Goal: Information Seeking & Learning: Learn about a topic

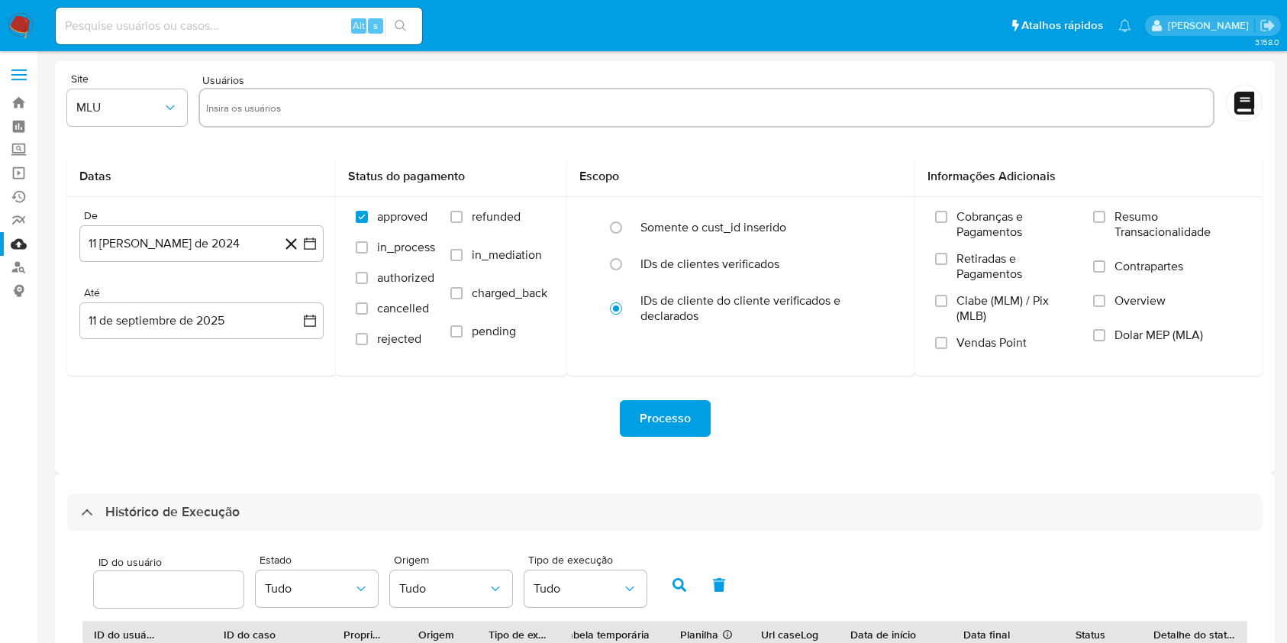
select select "10"
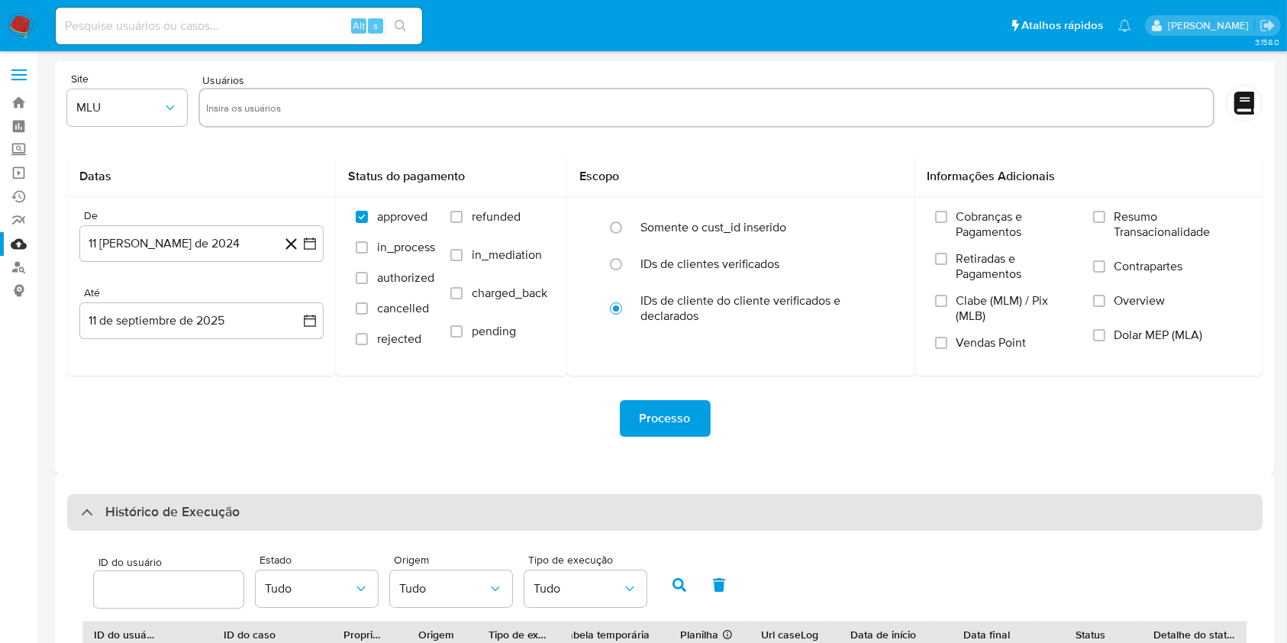
click at [1038, 499] on div "Histórico de Execução" at bounding box center [664, 512] width 1195 height 37
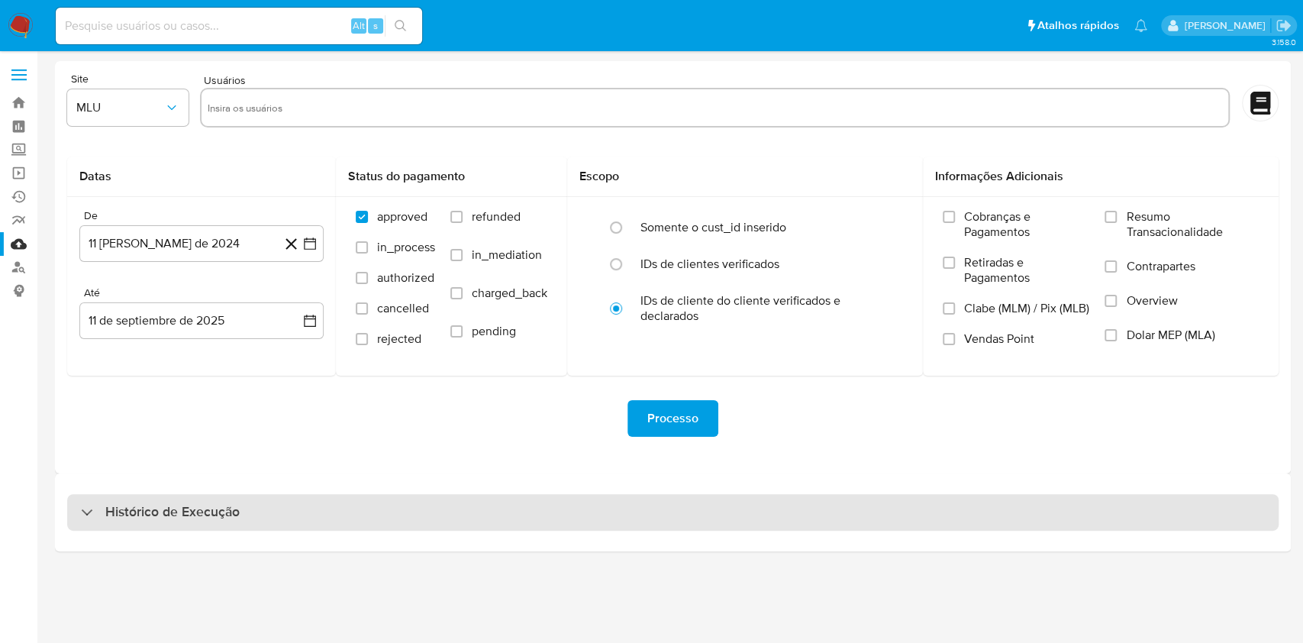
click at [663, 498] on div "Histórico de Execução" at bounding box center [672, 512] width 1211 height 37
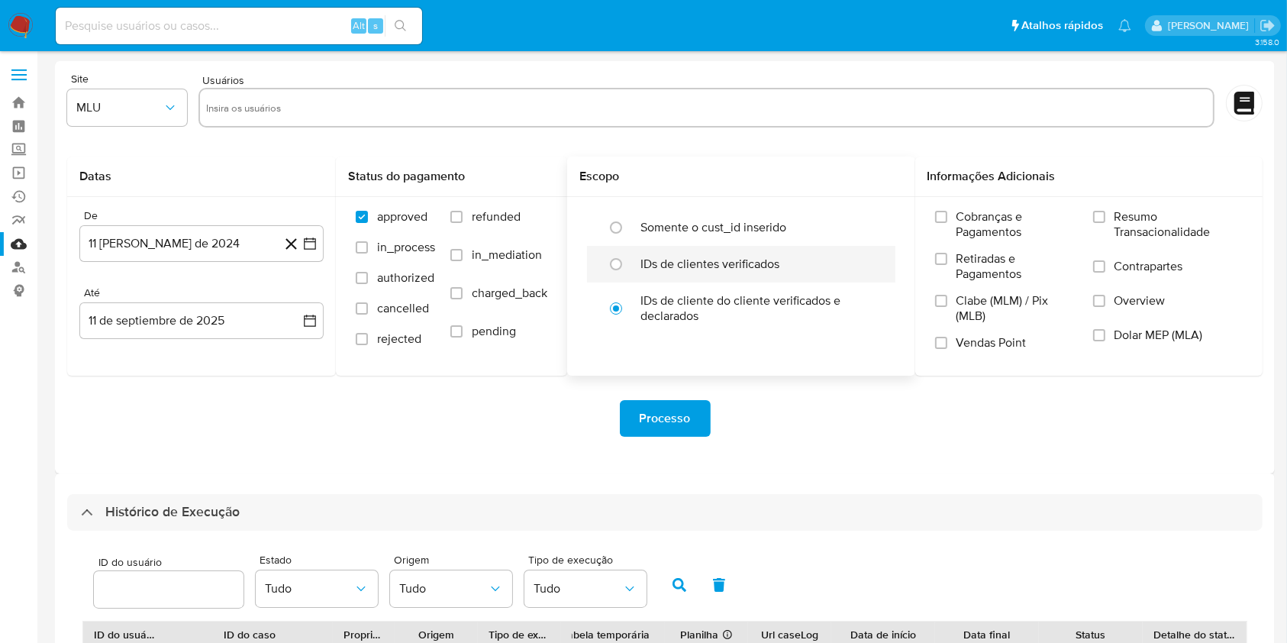
click at [636, 274] on div at bounding box center [619, 264] width 41 height 32
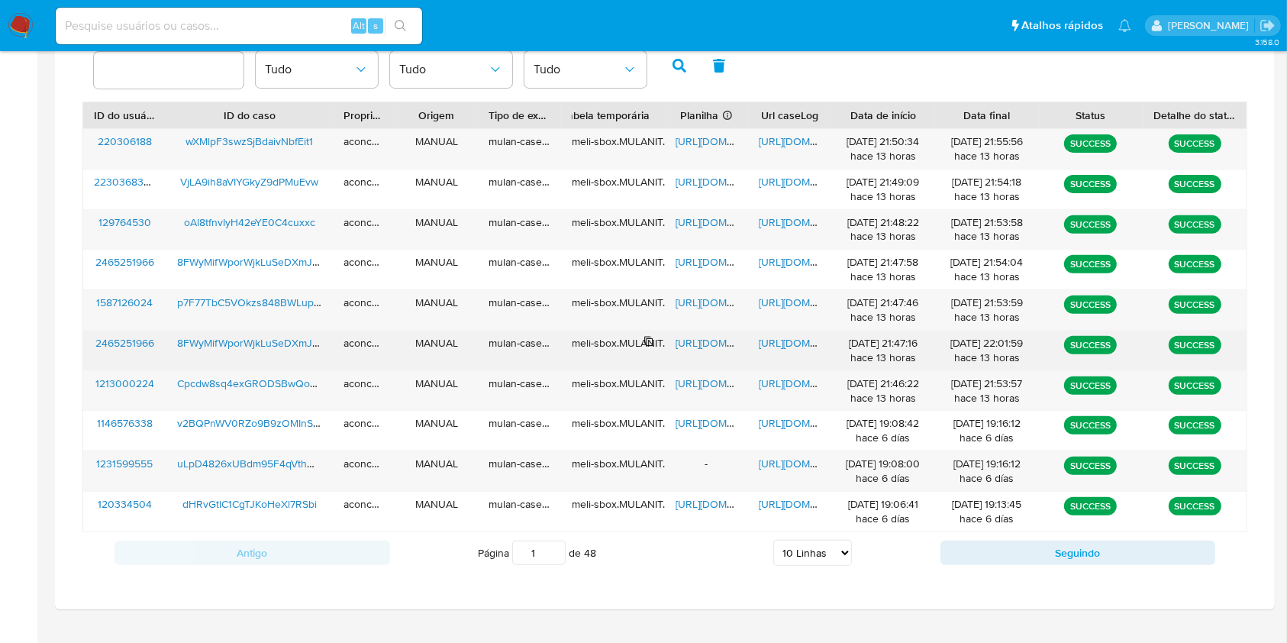
scroll to position [550, 0]
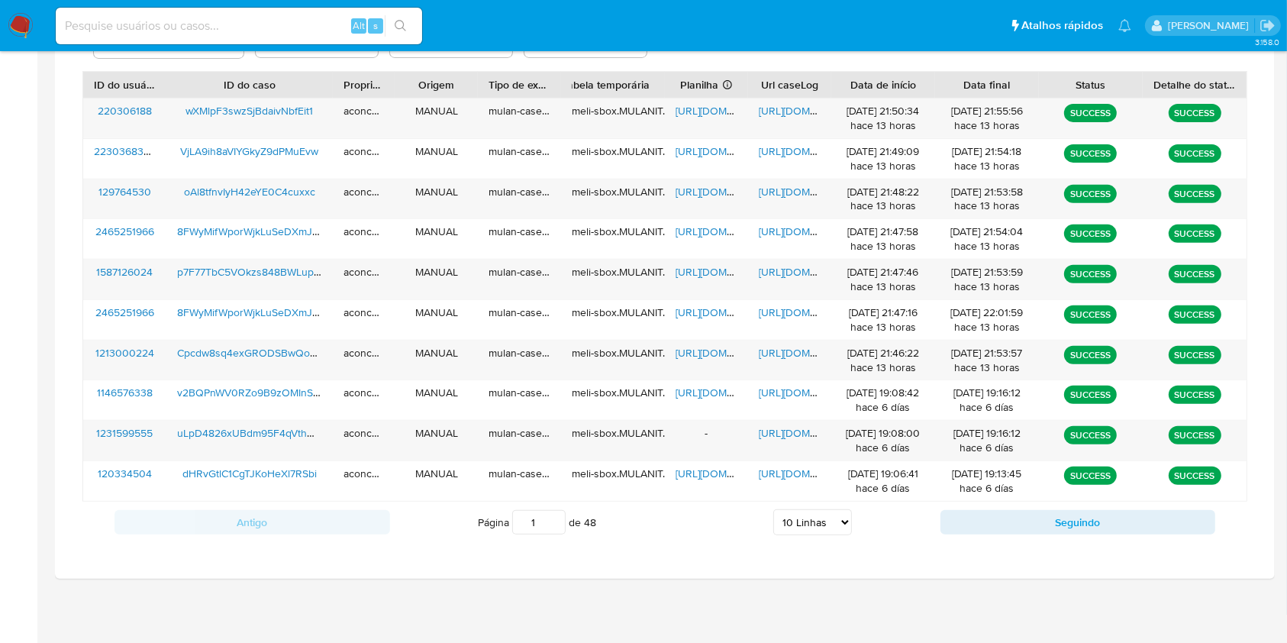
click at [811, 526] on select "5 Linhas 10 Linhas 20 Linhas 25 Linhas 50 Linhas 100 Linhas" at bounding box center [812, 522] width 79 height 26
select select "100"
click at [773, 509] on select "5 Linhas 10 Linhas 20 Linhas 25 Linhas 50 Linhas 100 Linhas" at bounding box center [812, 522] width 79 height 26
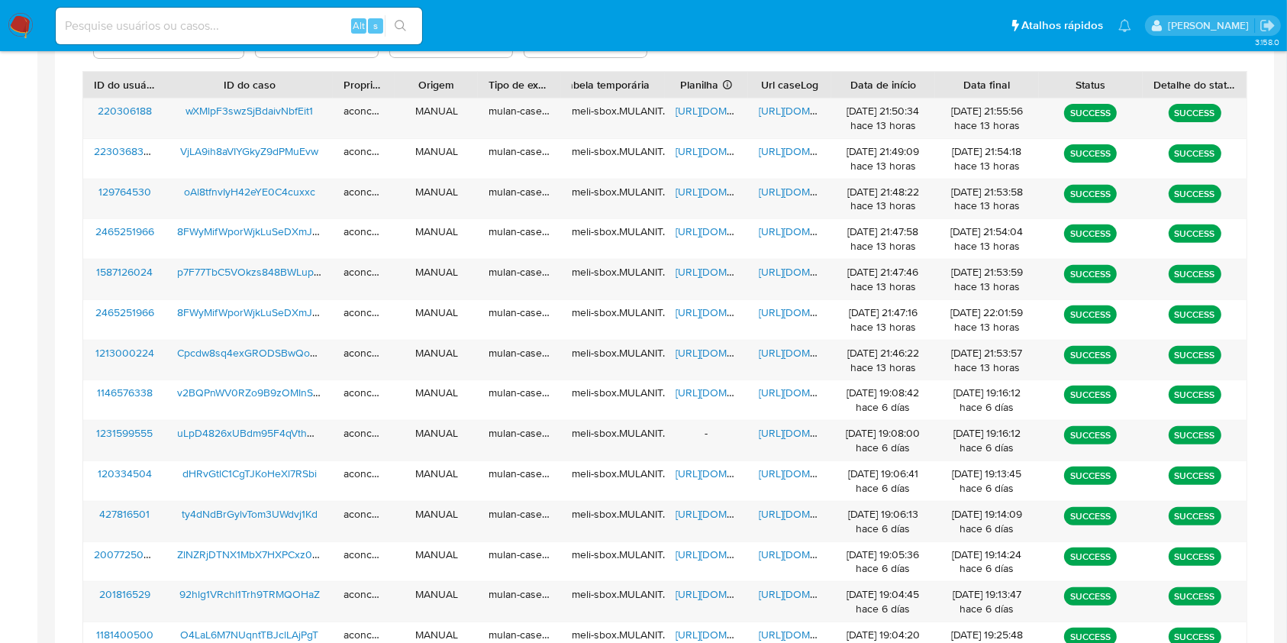
scroll to position [943, 0]
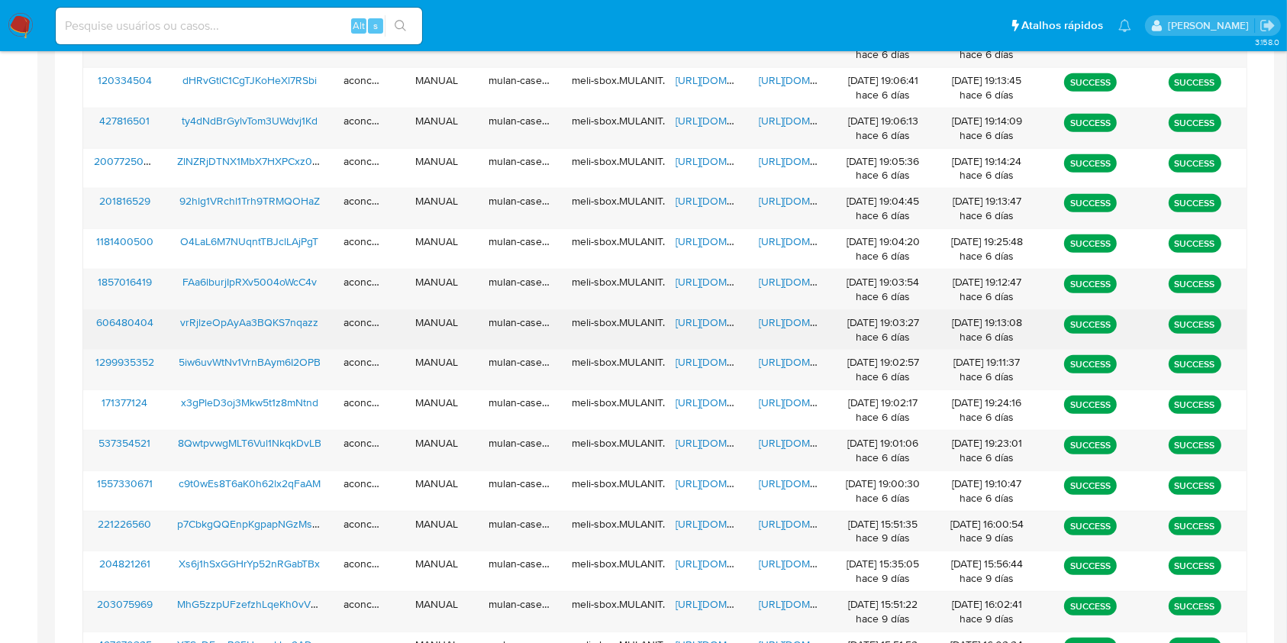
click at [769, 324] on span "https://docs.google.com/document/d/13ulJJtLgXy22W065gG52329EyoAzaC-V3sec17slqKY…" at bounding box center [811, 321] width 105 height 15
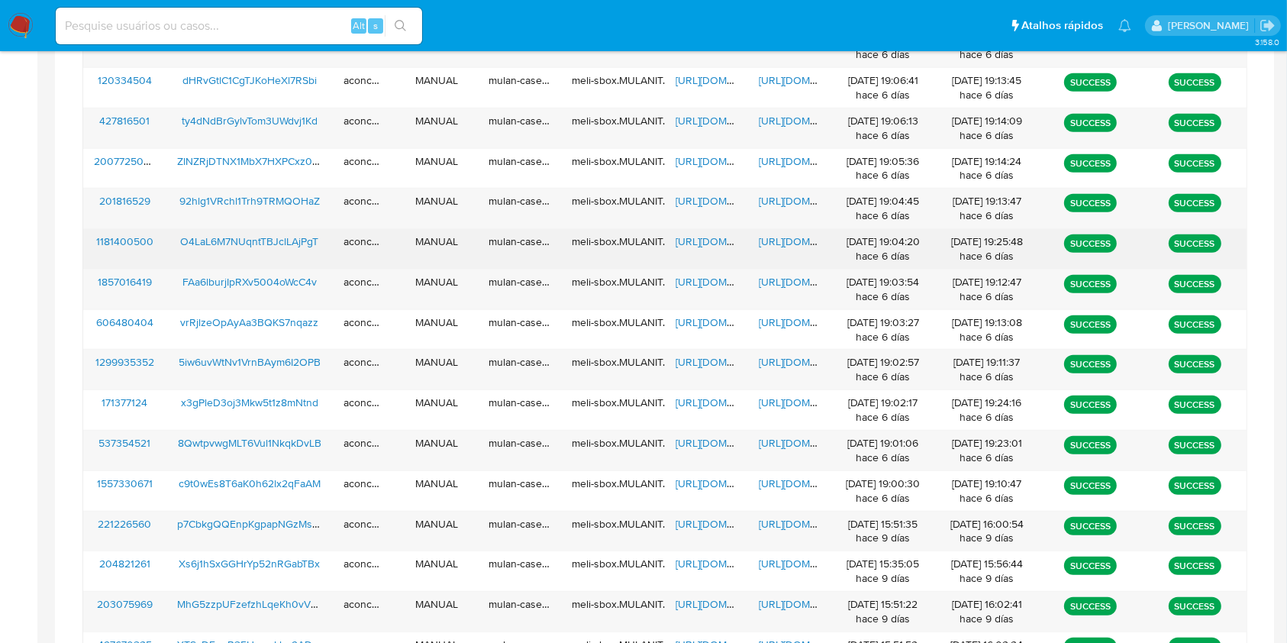
click at [763, 242] on span "https://docs.google.com/document/d/14ubQdSOEkv9MIDVmUR2dfihVlAEDbCxTzdgKyeE7yEQ…" at bounding box center [811, 241] width 105 height 15
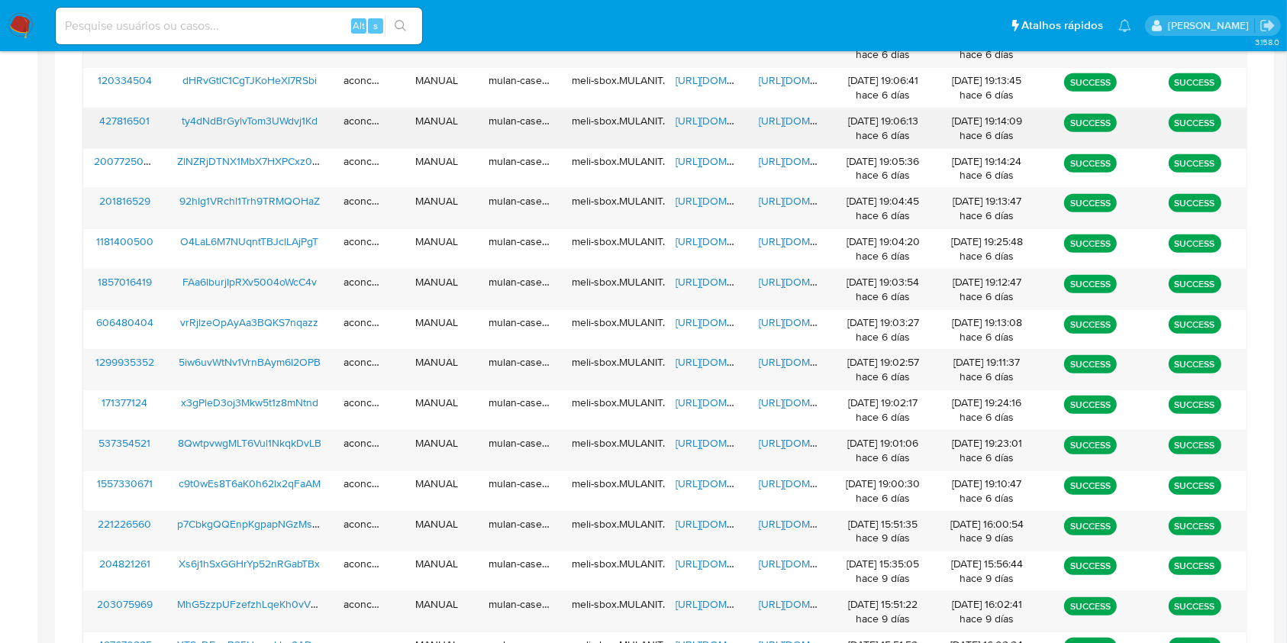
click at [785, 126] on span "https://docs.google.com/document/d/18aF9jN04-GX8q64TG8ahTqn-Vn6FfF1e710S6hcPKIU…" at bounding box center [811, 120] width 105 height 15
click at [695, 113] on span "https://docs.google.com/spreadsheets/d/1c88jXvNDphqzouQNH-VT7nezbMd0t00AsCxdJAp…" at bounding box center [728, 120] width 105 height 15
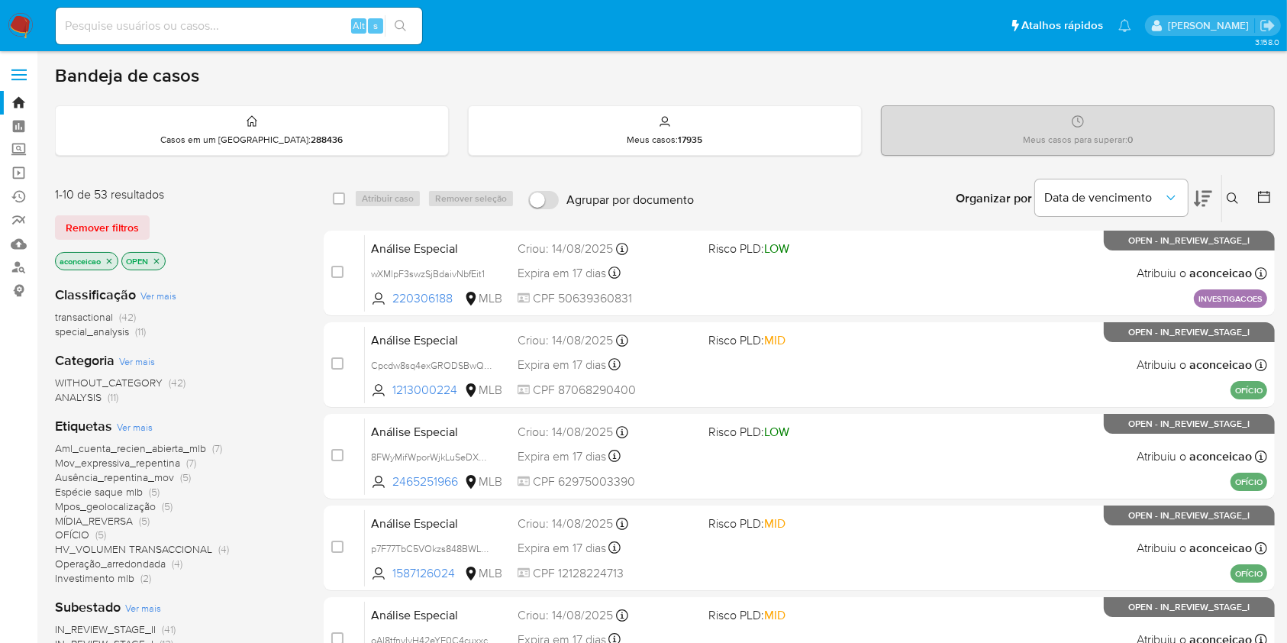
click at [1238, 192] on icon at bounding box center [1233, 198] width 12 height 12
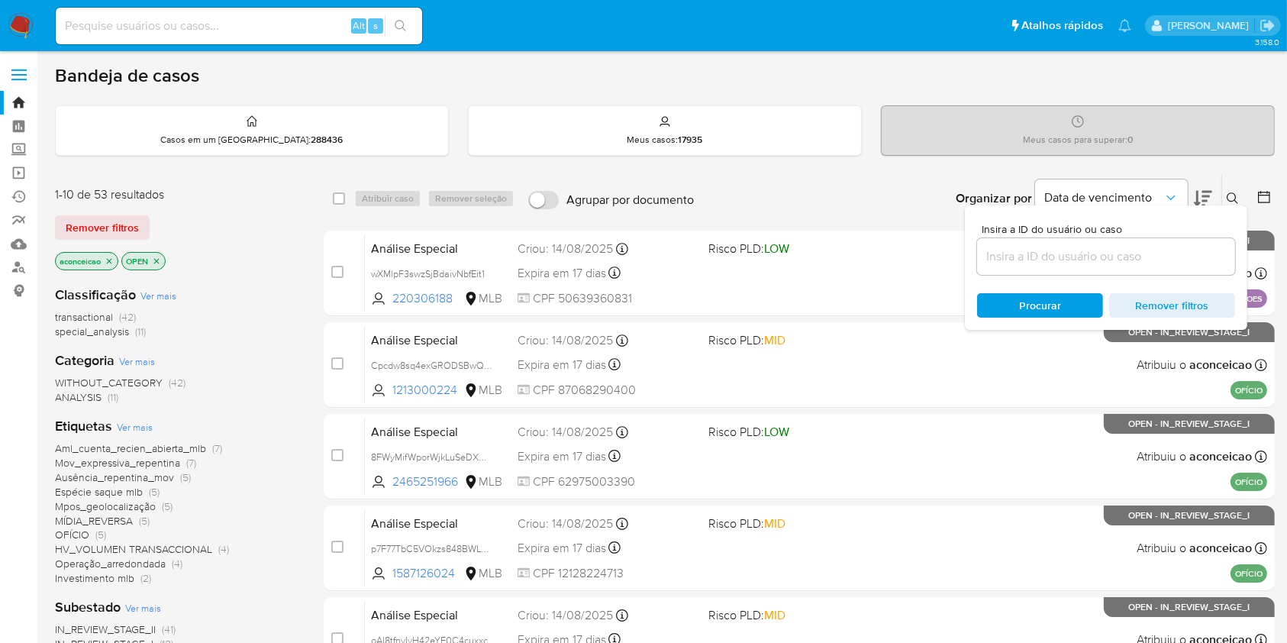
click at [1155, 269] on div at bounding box center [1106, 256] width 258 height 37
click at [1152, 262] on input at bounding box center [1106, 257] width 258 height 20
paste input "vrRjlzeOpAyAa3BQKS7nqazz"
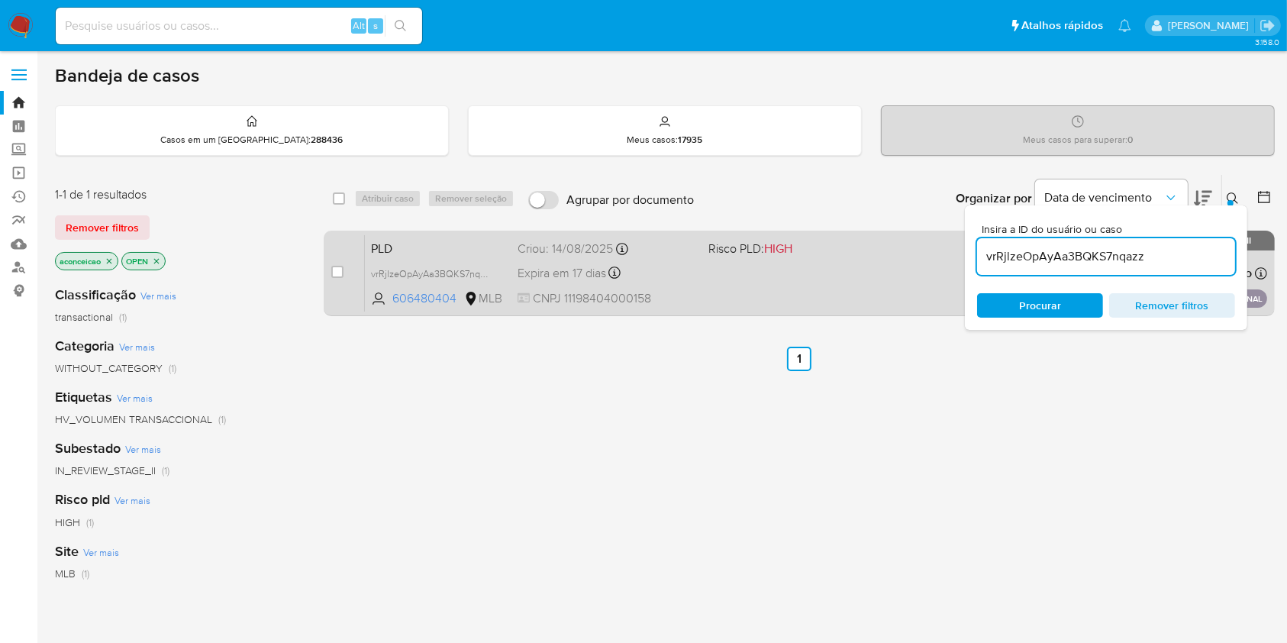
click at [722, 282] on div "PLD vrRjlzeOpAyAa3BQKS7nqazz 606480404 MLB Risco PLD: HIGH Criou: 14/08/2025 Cr…" at bounding box center [816, 272] width 902 height 77
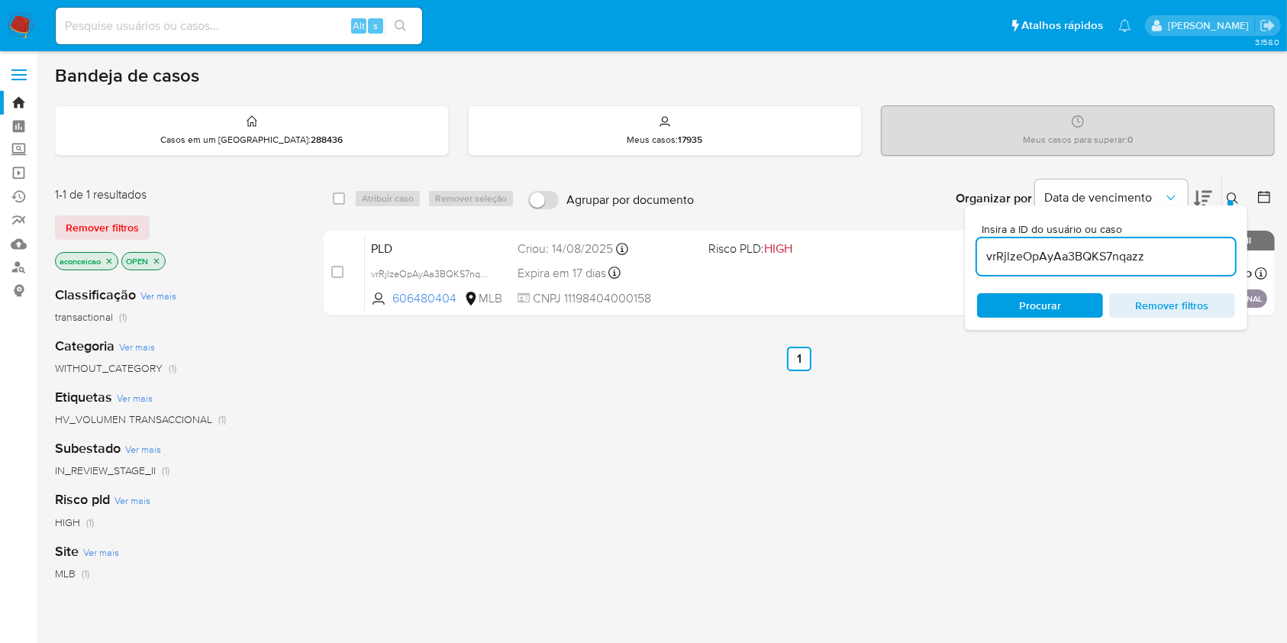
click at [1142, 265] on input "vrRjlzeOpAyAa3BQKS7nqazz" at bounding box center [1106, 257] width 258 height 20
paste input "O4LaL6M7NUqntTBJclLAjPgT"
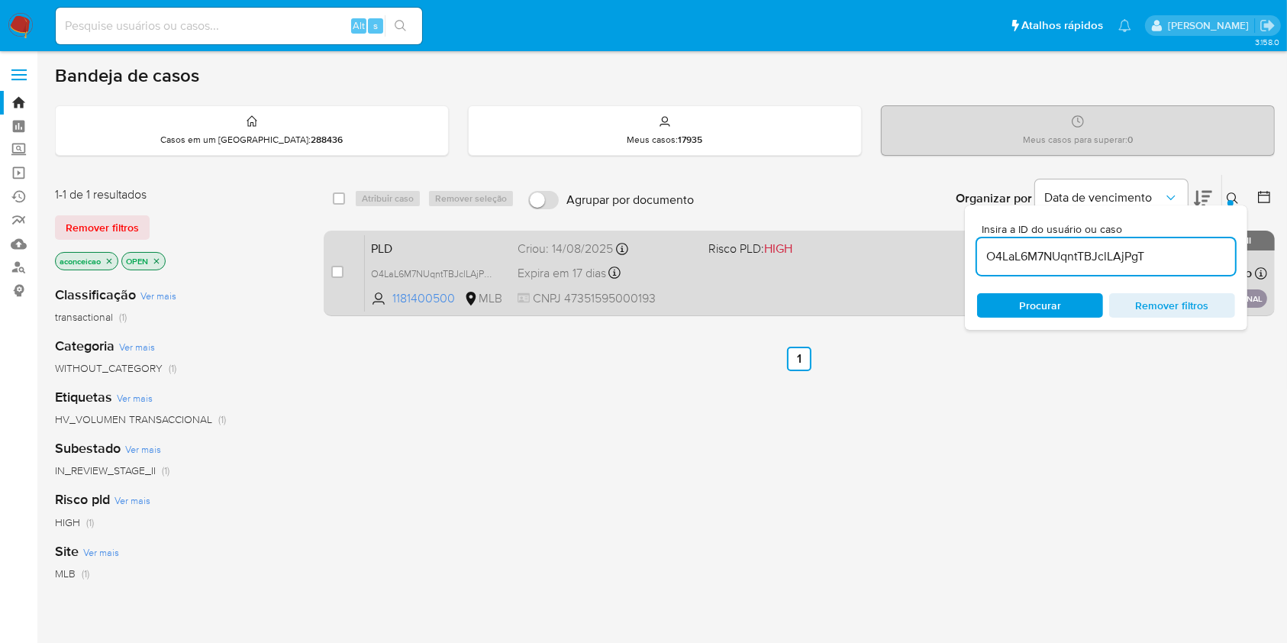
click at [702, 281] on div "PLD O4LaL6M7NUqntTBJclLAjPgT 1181400500 MLB Risco PLD: HIGH Criou: 14/08/2025 C…" at bounding box center [816, 272] width 902 height 77
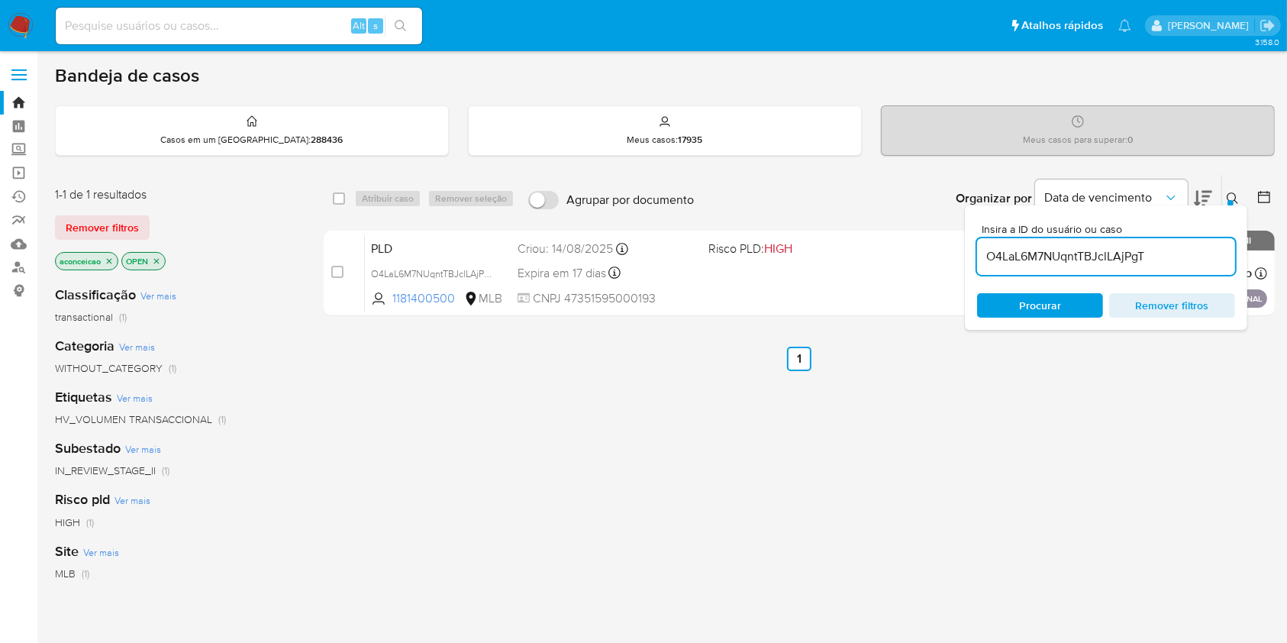
click at [1098, 260] on input "O4LaL6M7NUqntTBJclLAjPgT" at bounding box center [1106, 257] width 258 height 20
click at [1098, 259] on input "O4LaL6M7NUqntTBJclLAjPgT" at bounding box center [1106, 257] width 258 height 20
paste input "ty4dNdBrGylvTom3UWdvj1Kd"
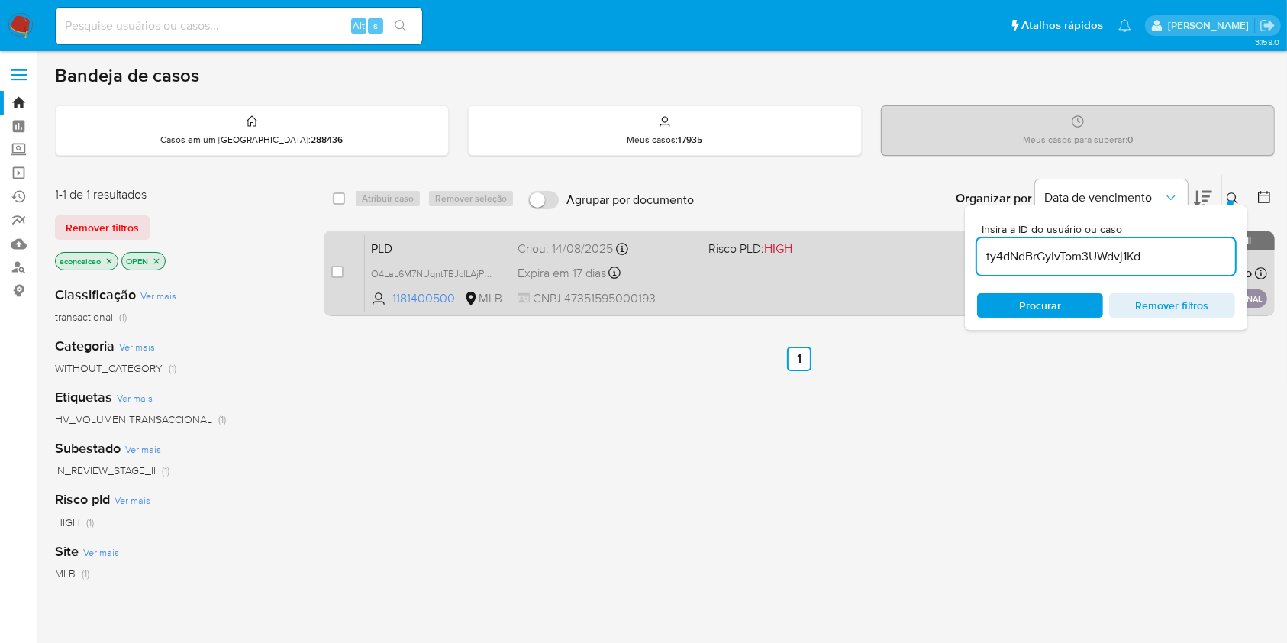
type input "ty4dNdBrGylvTom3UWdvj1Kd"
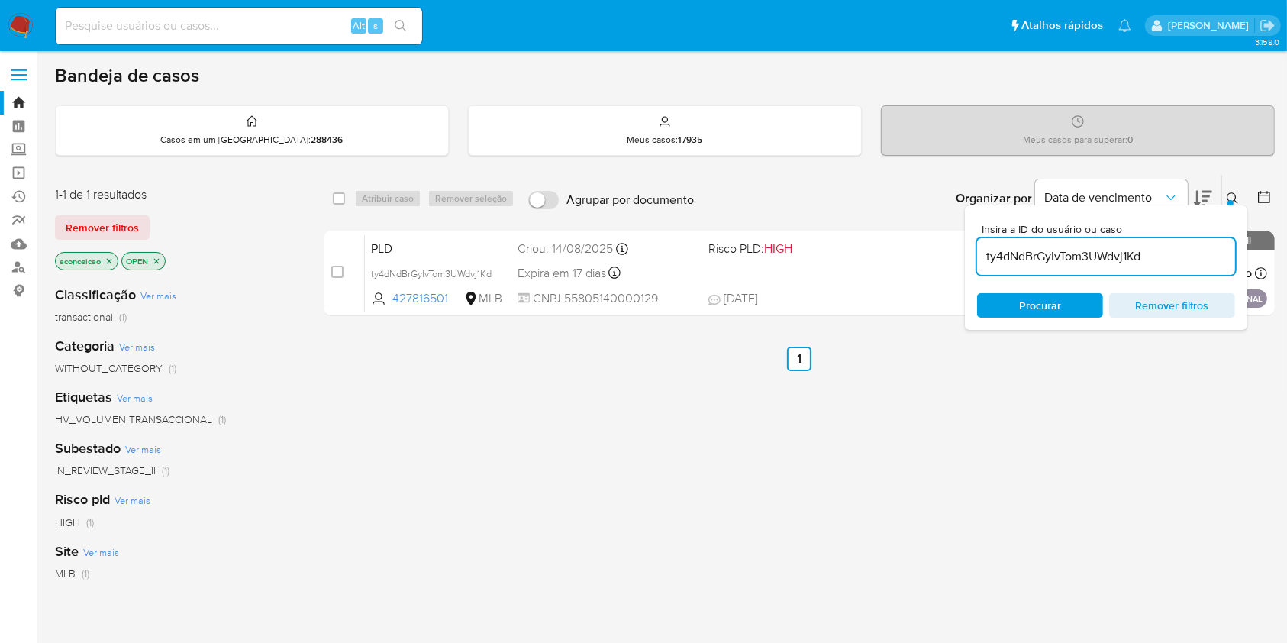
click at [793, 273] on div "PLD ty4dNdBrGylvTom3UWdvj1Kd 427816501 MLB Risco PLD: HIGH Criou: 14/08/2025 Cr…" at bounding box center [816, 272] width 902 height 77
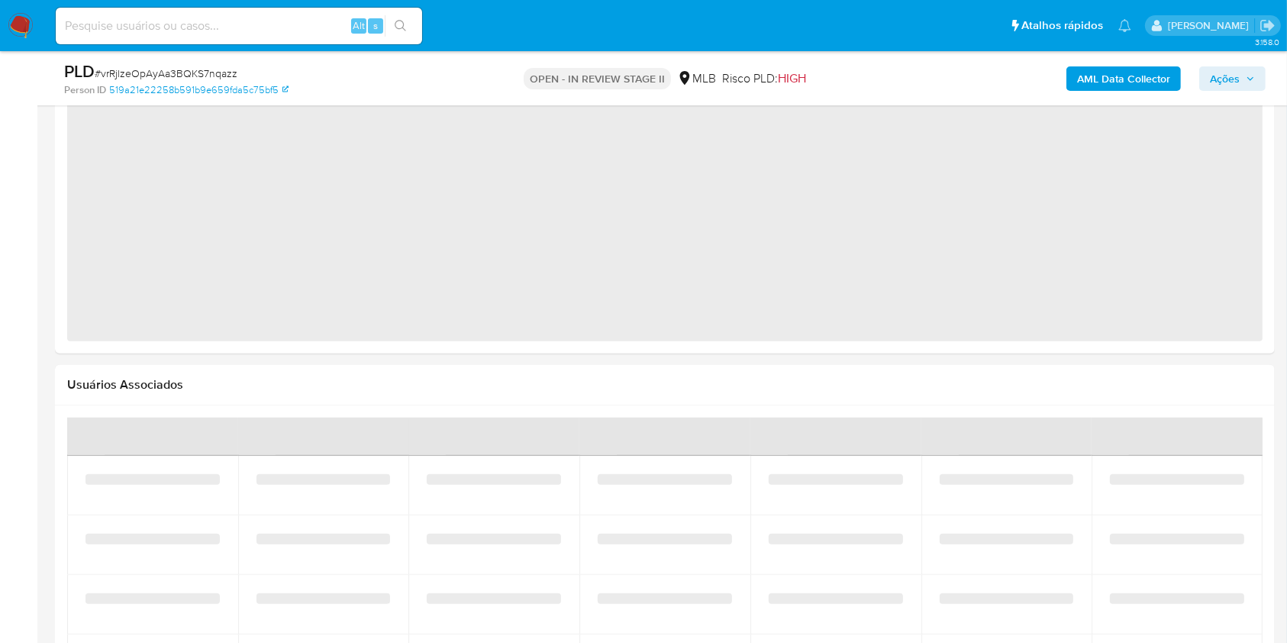
scroll to position [858, 0]
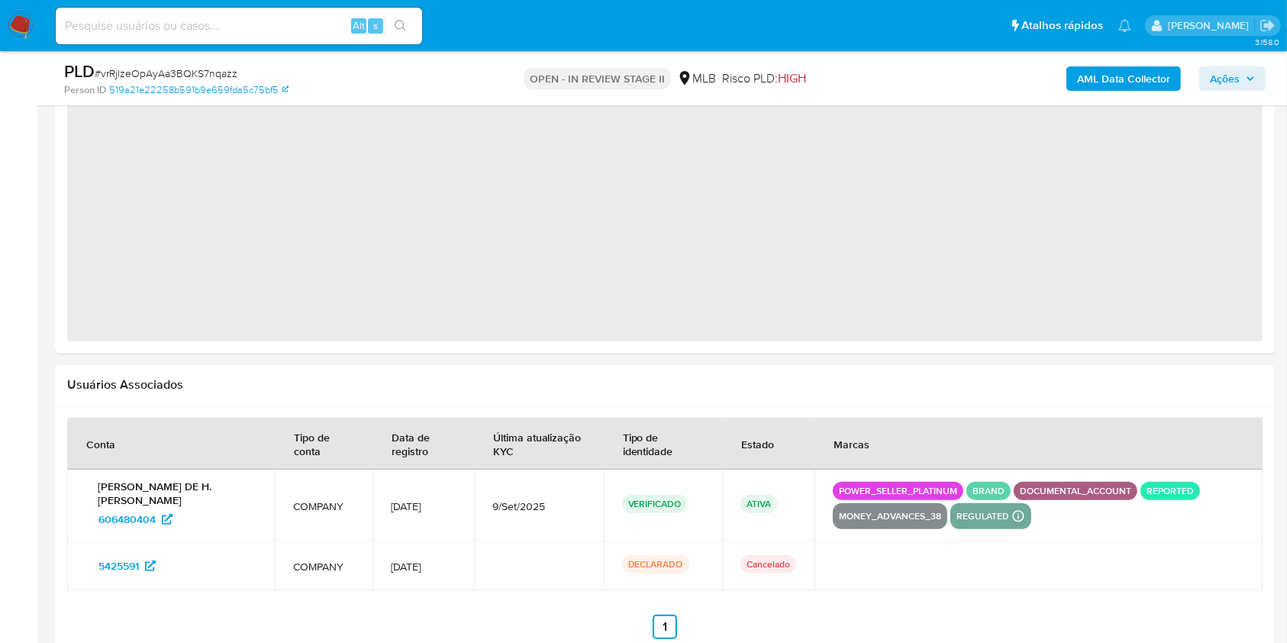
select select "10"
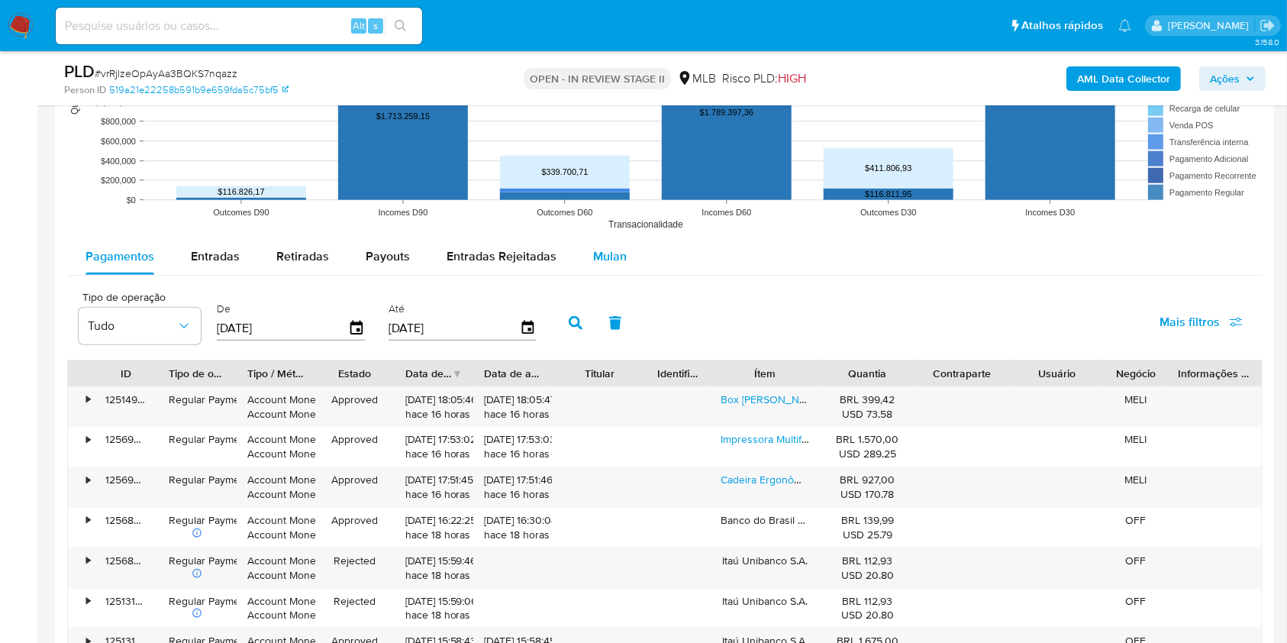
click at [593, 254] on span "Mulan" at bounding box center [610, 256] width 34 height 18
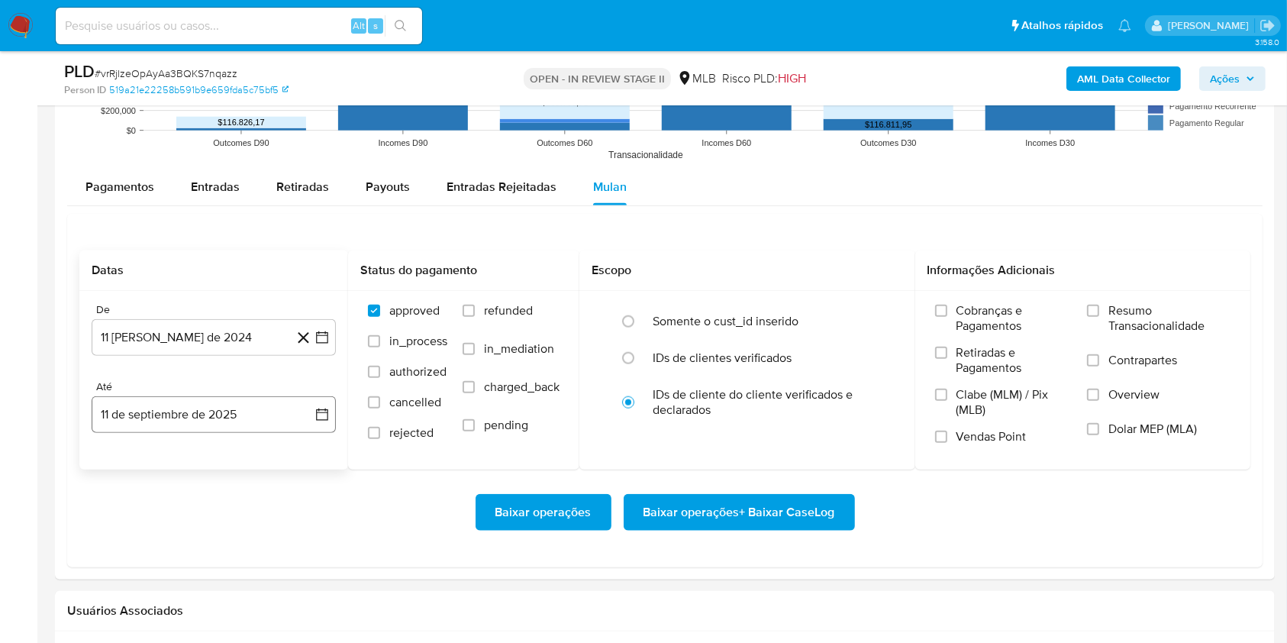
scroll to position [1628, 0]
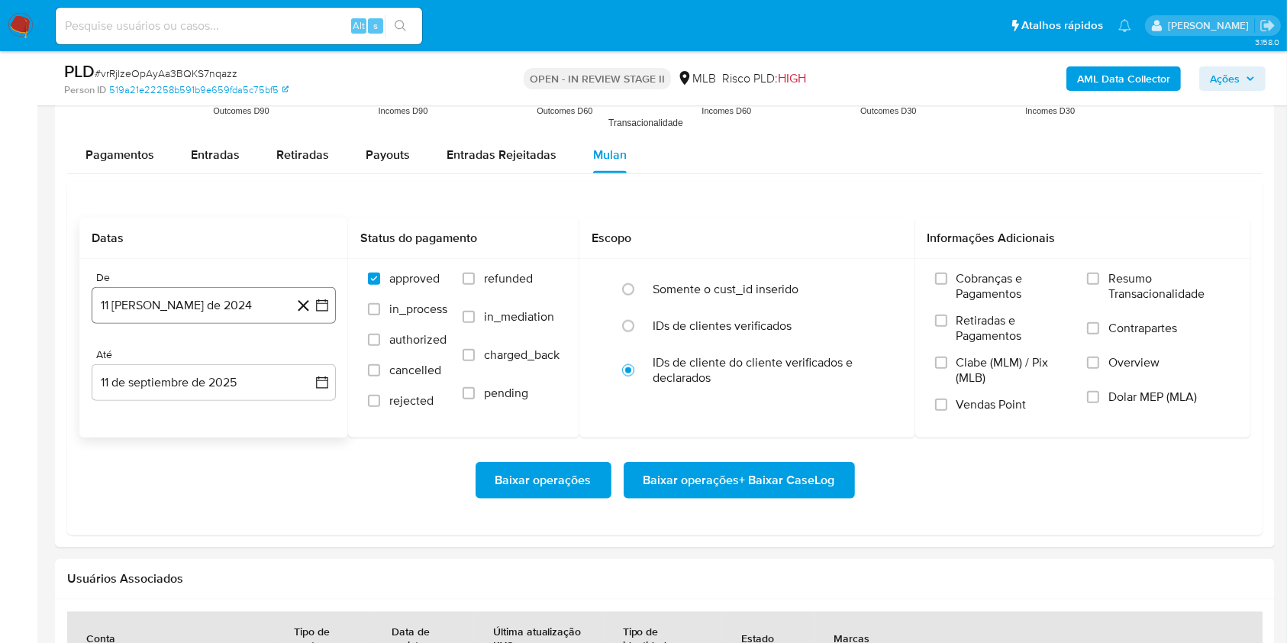
click at [182, 292] on button "11 de agosto de 2024" at bounding box center [214, 305] width 244 height 37
click at [247, 363] on icon "Seleccionar mes y año" at bounding box center [250, 360] width 12 height 12
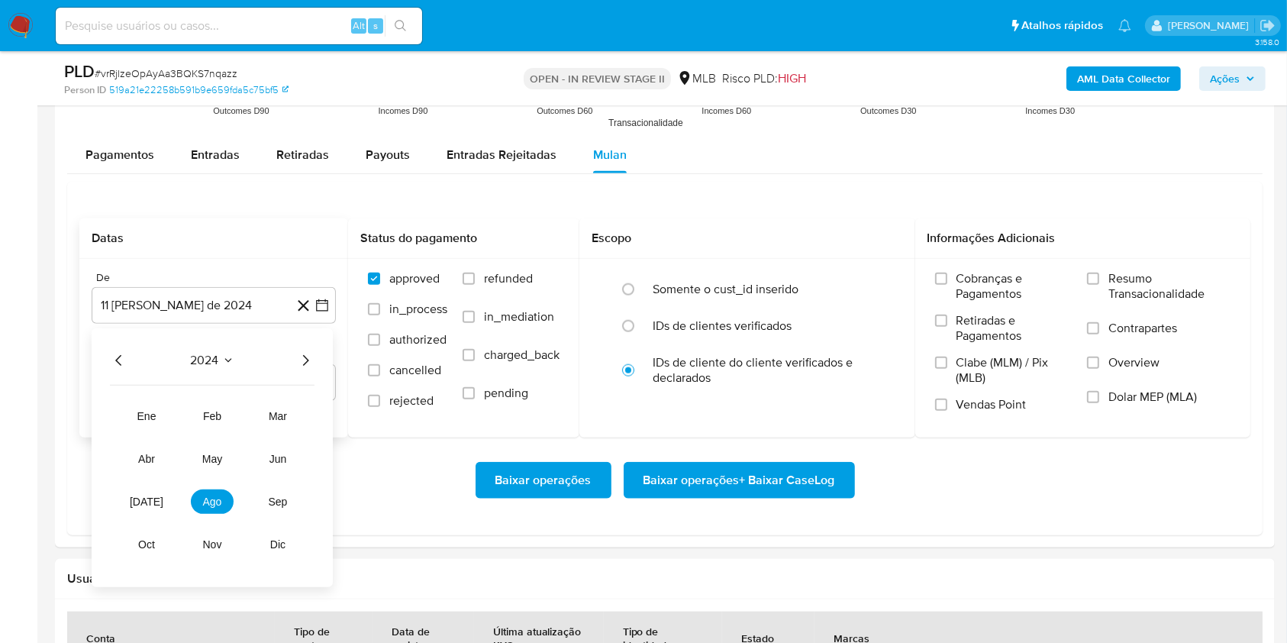
click at [308, 350] on div "2024 2024 ene feb mar abr may jun jul ago sep oct nov dic" at bounding box center [212, 457] width 241 height 259
click at [298, 362] on icon "Año siguiente" at bounding box center [305, 360] width 18 height 18
click at [149, 495] on span "jul" at bounding box center [147, 501] width 34 height 12
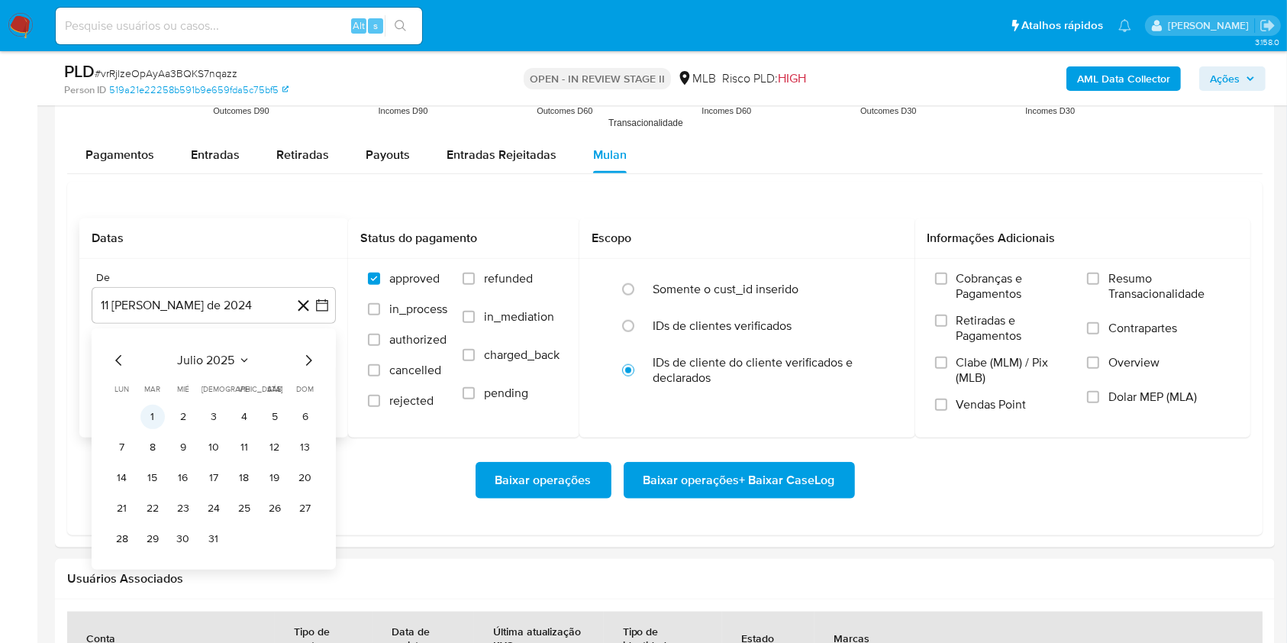
click at [156, 424] on button "1" at bounding box center [152, 417] width 24 height 24
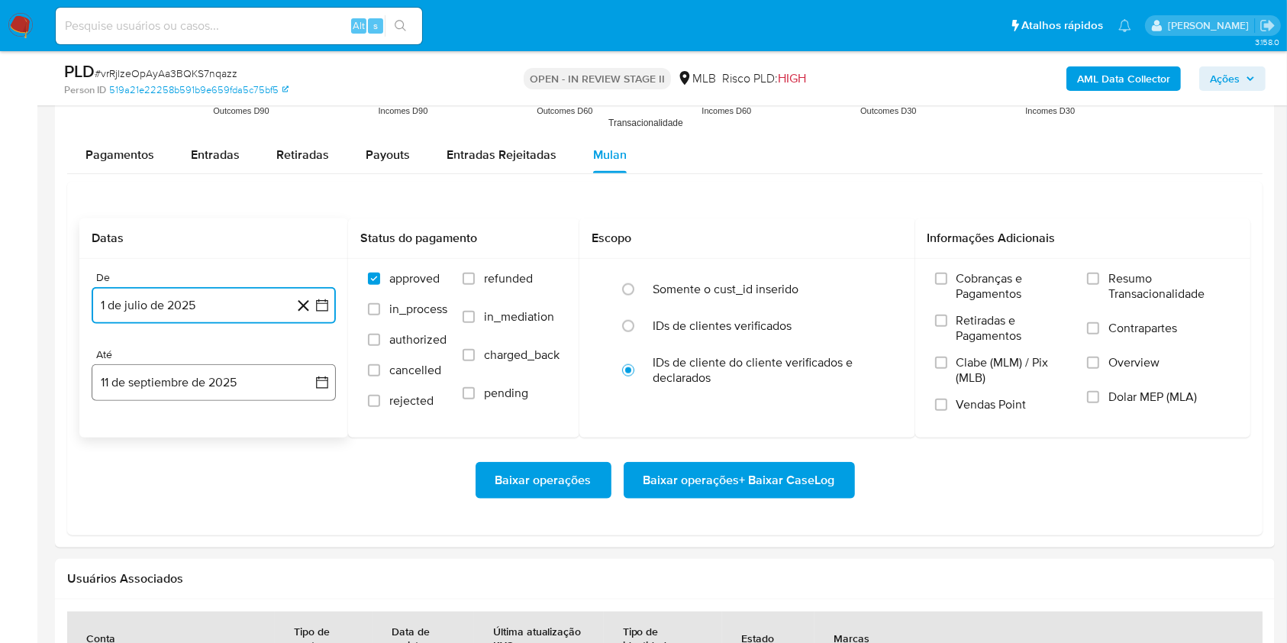
click at [256, 383] on button "11 de septiembre de 2025" at bounding box center [214, 382] width 244 height 37
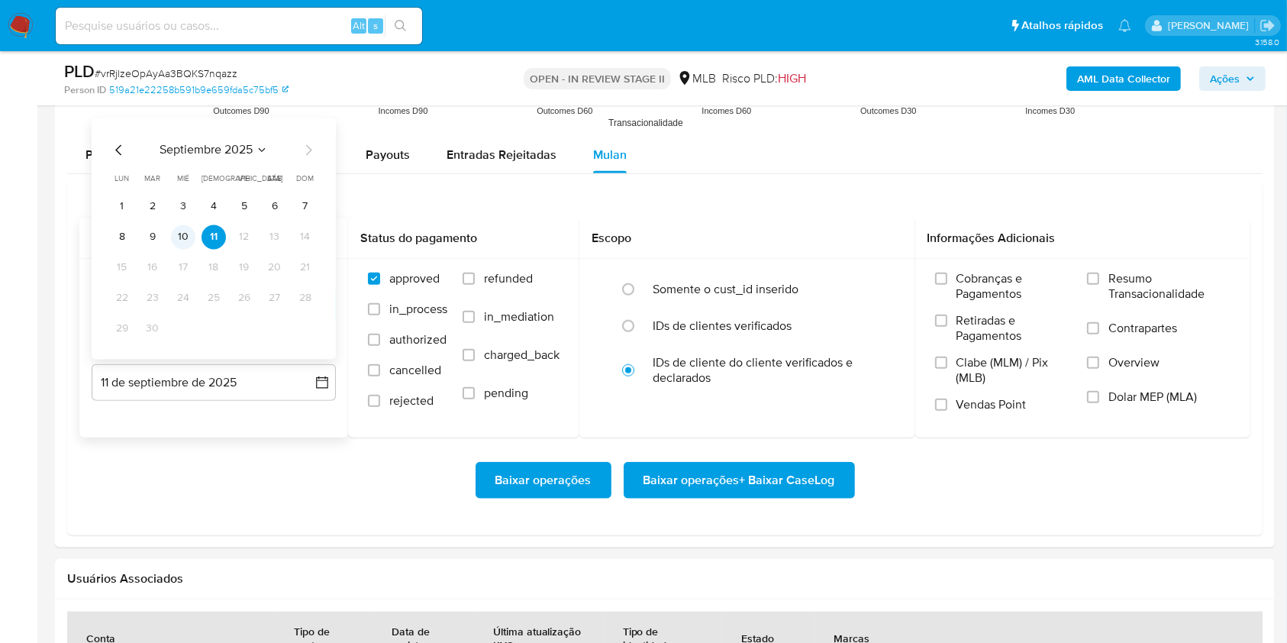
click at [183, 247] on button "10" at bounding box center [183, 236] width 24 height 24
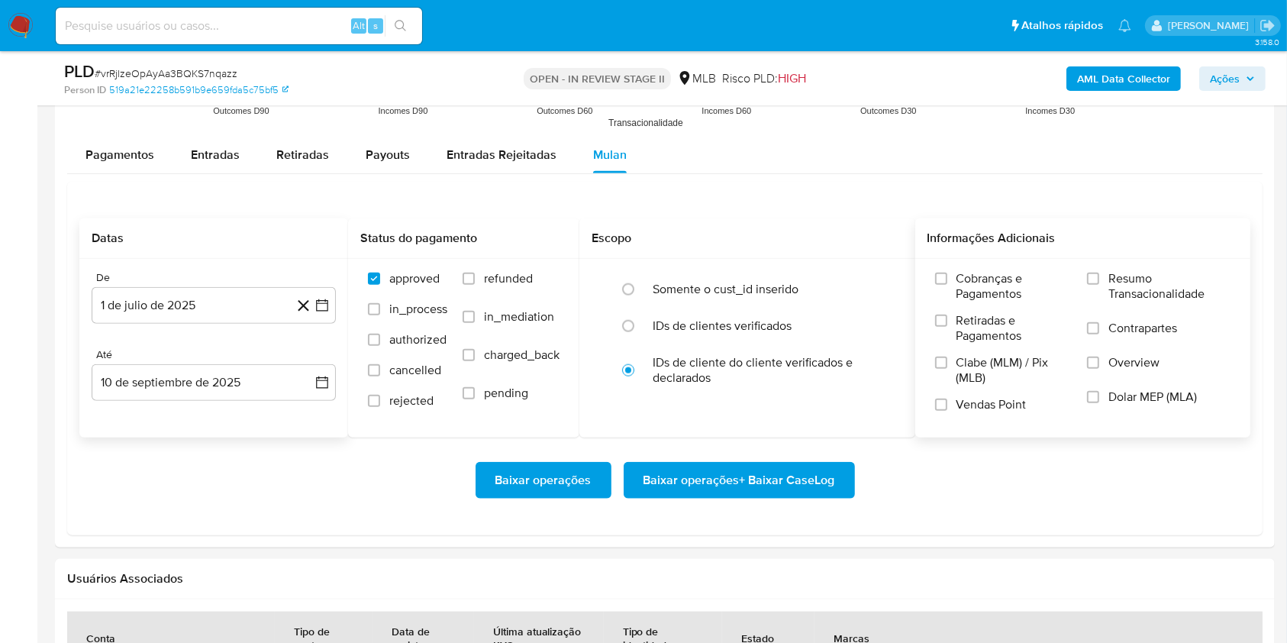
click at [1124, 279] on span "Resumo Transacionalidade" at bounding box center [1169, 286] width 122 height 31
click at [1099, 279] on input "Resumo Transacionalidade" at bounding box center [1093, 279] width 12 height 12
click at [806, 486] on span "Baixar operações + Baixar CaseLog" at bounding box center [739, 480] width 192 height 34
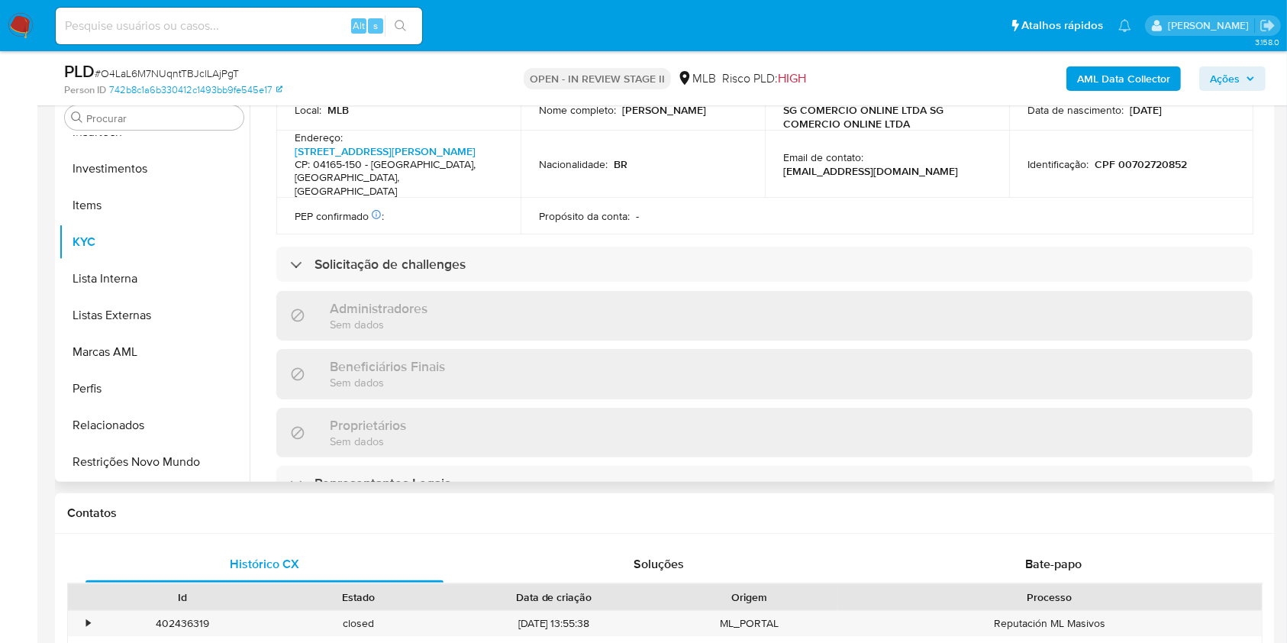
scroll to position [914, 0]
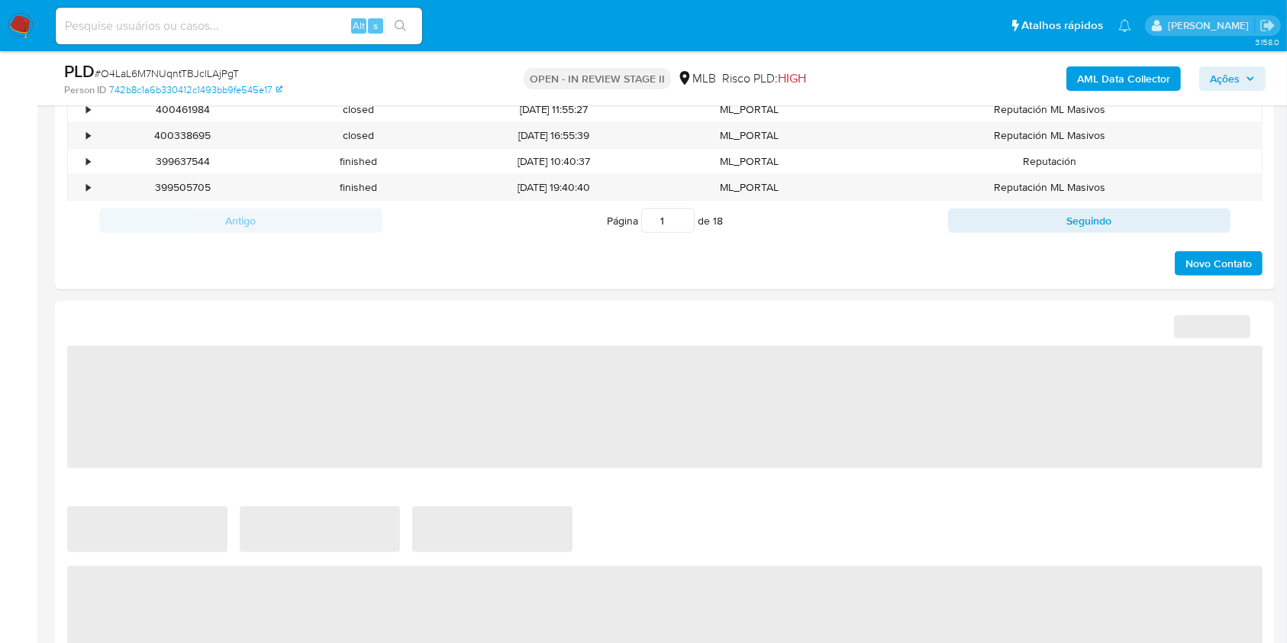
select select "10"
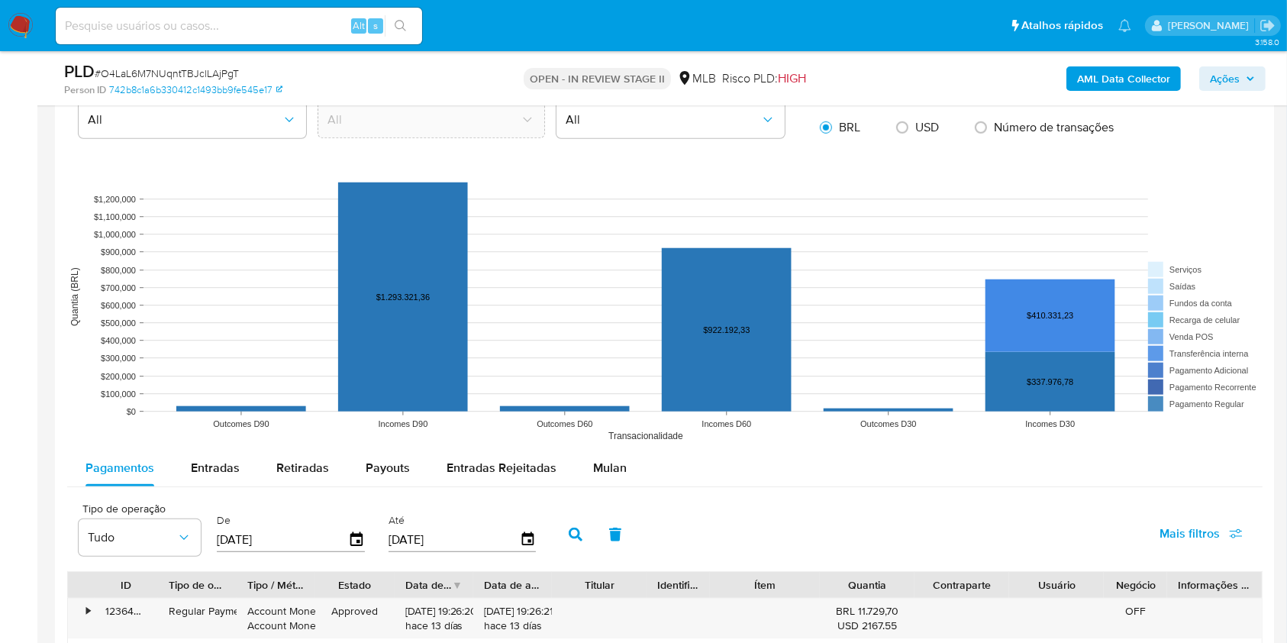
scroll to position [1628, 0]
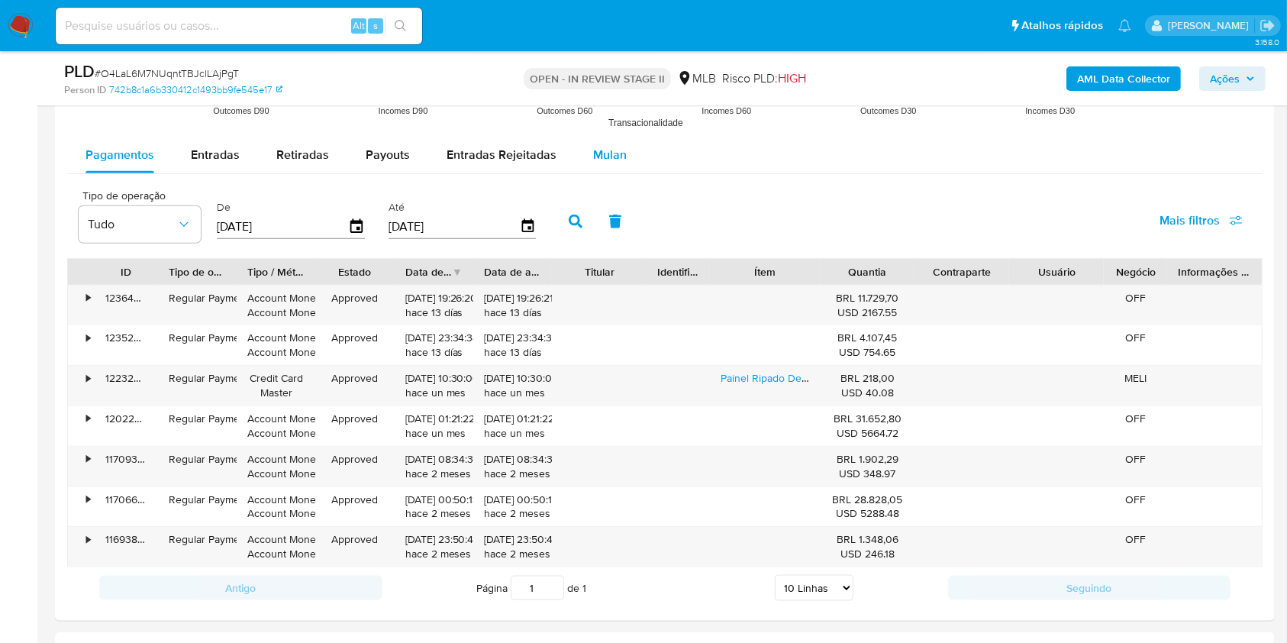
click at [603, 154] on span "Mulan" at bounding box center [610, 155] width 34 height 18
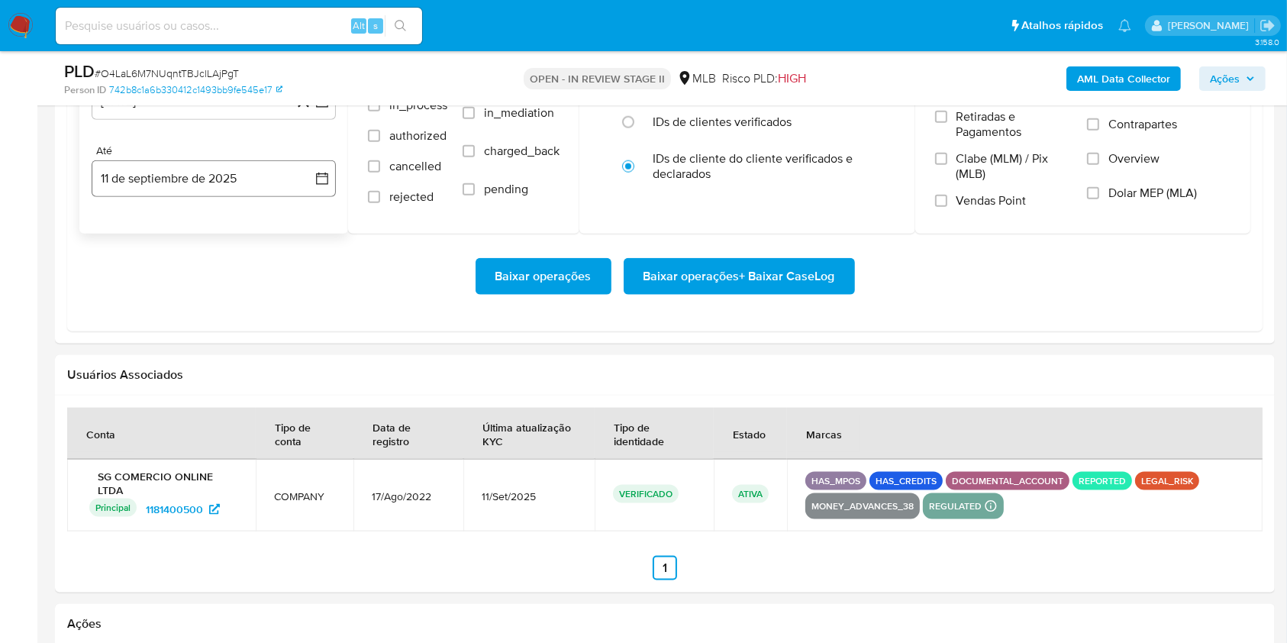
scroll to position [1730, 0]
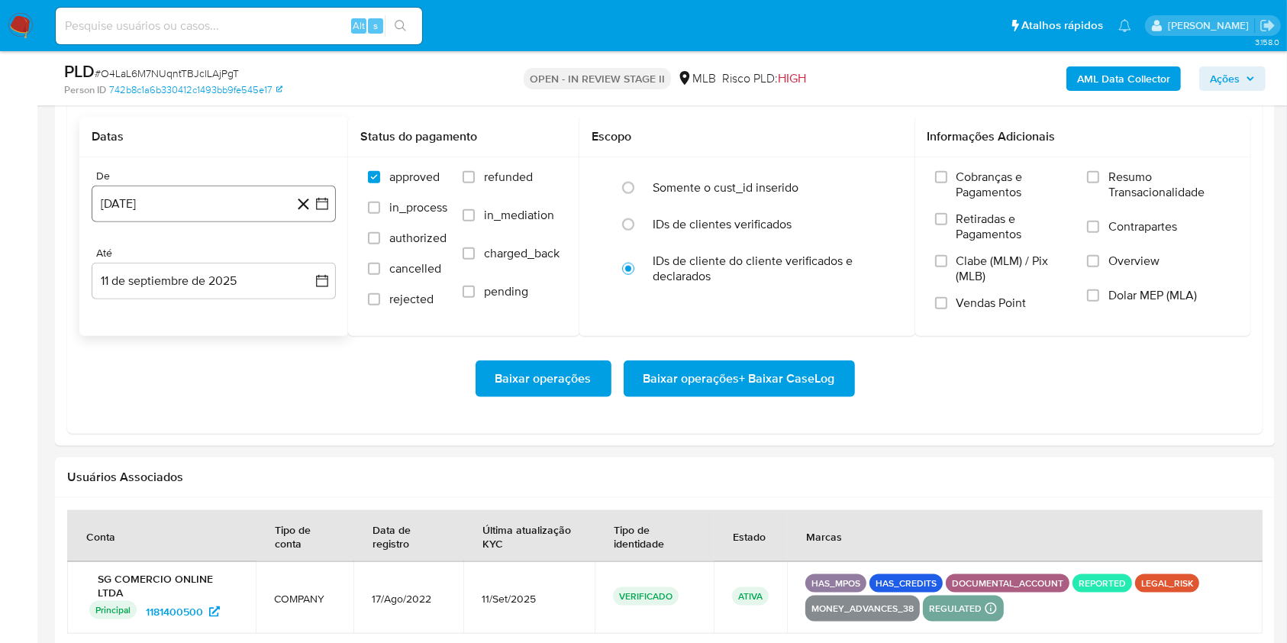
click at [235, 205] on button "11 de agosto de 2024" at bounding box center [214, 203] width 244 height 37
click at [242, 269] on div "agosto 2024 agosto 2024 lun lunes mar martes mié miércoles jue jueves vie viern…" at bounding box center [214, 350] width 208 height 200
click at [243, 258] on button "agosto 2024" at bounding box center [214, 258] width 85 height 15
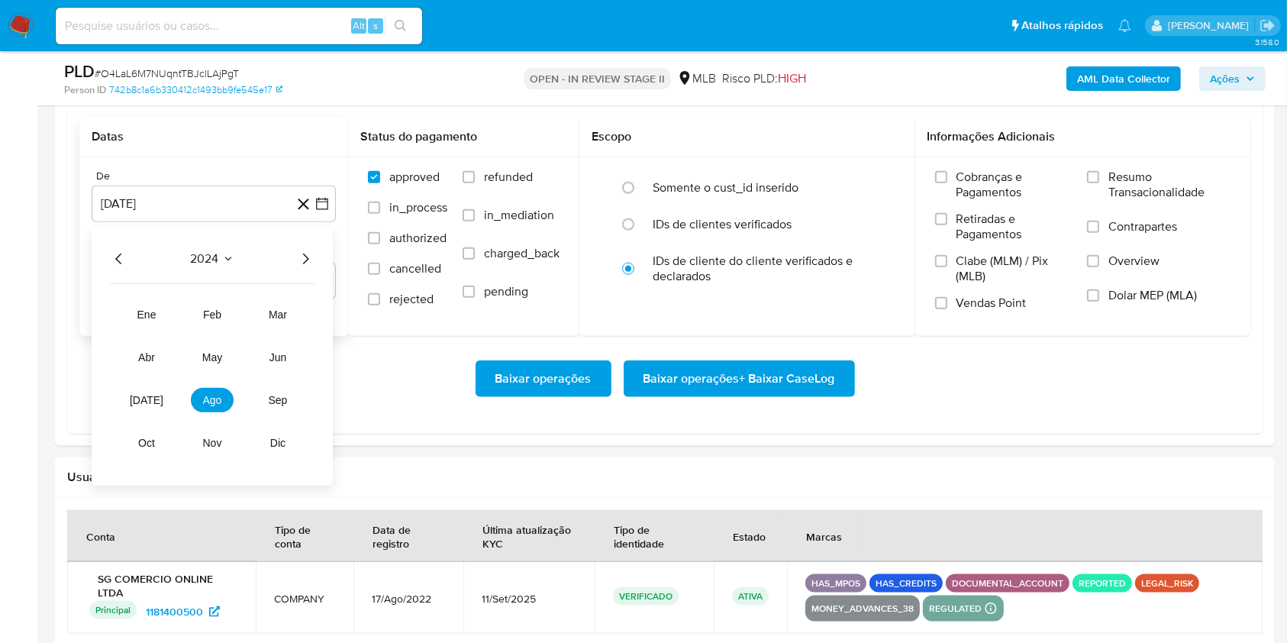
click at [305, 253] on icon "Año siguiente" at bounding box center [305, 259] width 18 height 18
click at [147, 406] on button "jul" at bounding box center [146, 400] width 43 height 24
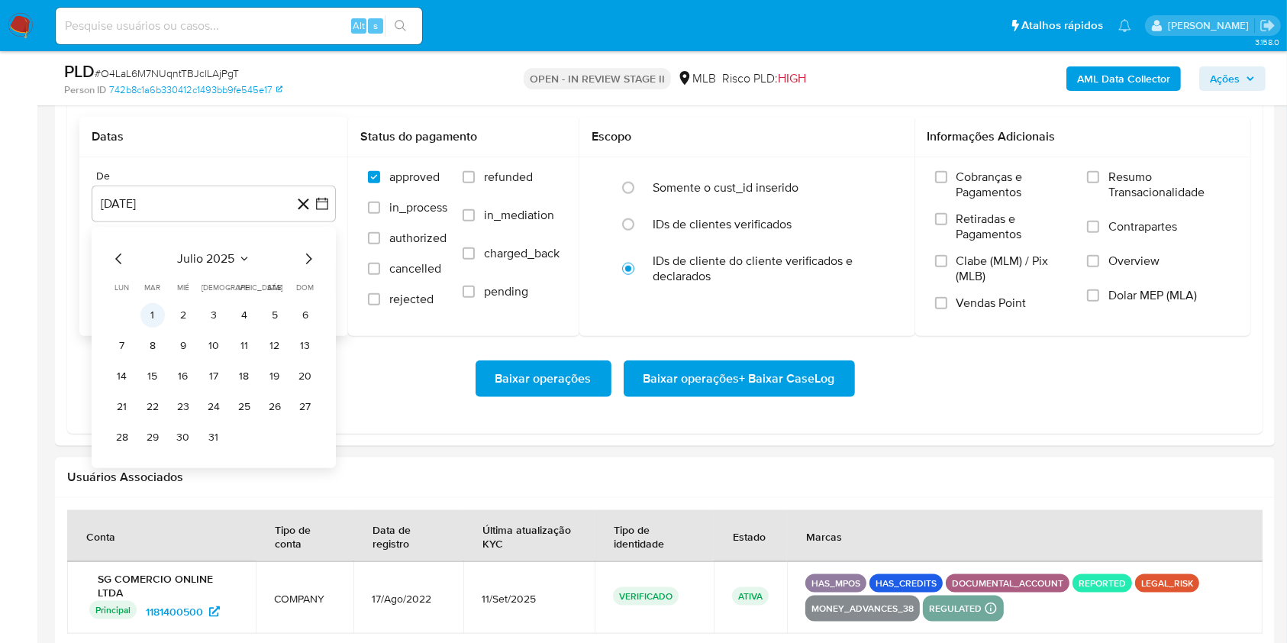
click at [154, 324] on button "1" at bounding box center [152, 315] width 24 height 24
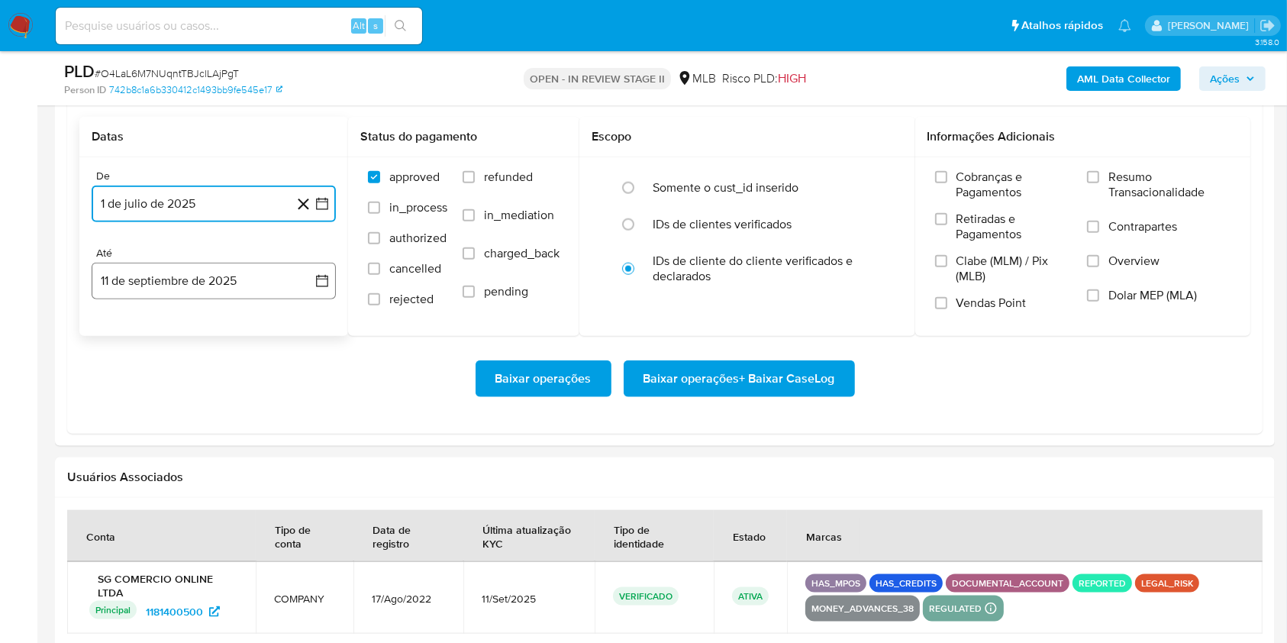
click at [238, 284] on button "11 de septiembre de 2025" at bounding box center [214, 281] width 244 height 37
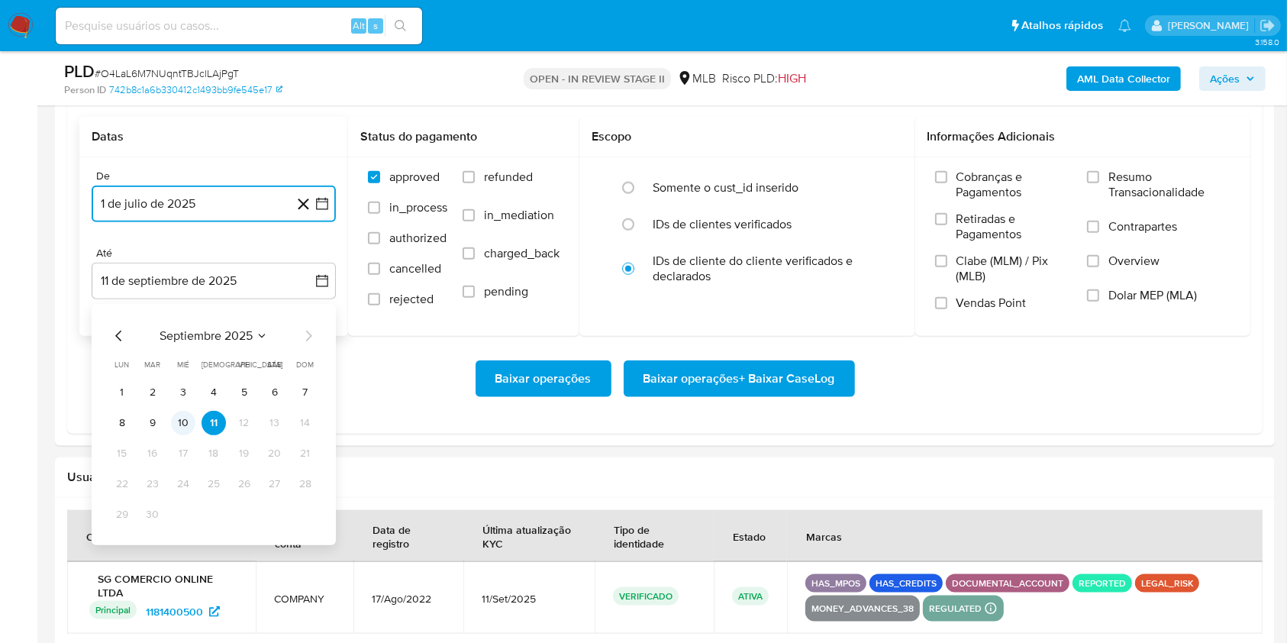
click at [186, 428] on button "10" at bounding box center [183, 423] width 24 height 24
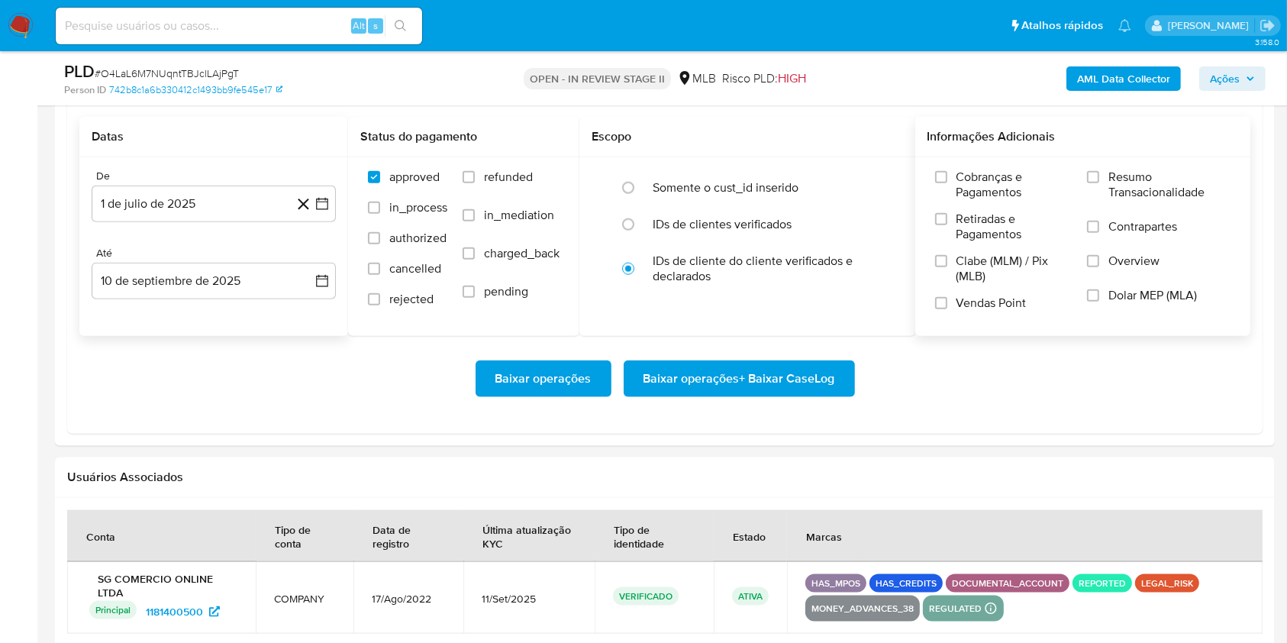
click at [1089, 186] on label "Resumo Transacionalidade" at bounding box center [1159, 194] width 144 height 50
click at [1089, 183] on input "Resumo Transacionalidade" at bounding box center [1093, 177] width 12 height 12
click at [708, 379] on span "Baixar operações + Baixar CaseLog" at bounding box center [739, 379] width 192 height 34
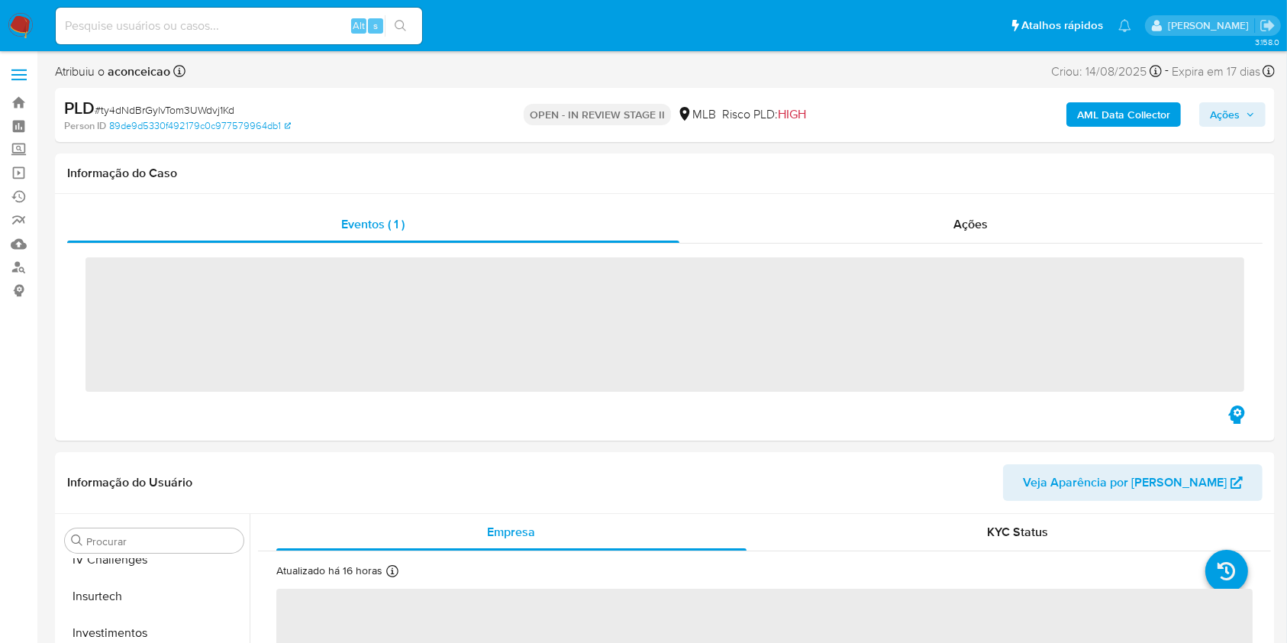
scroll to position [718, 0]
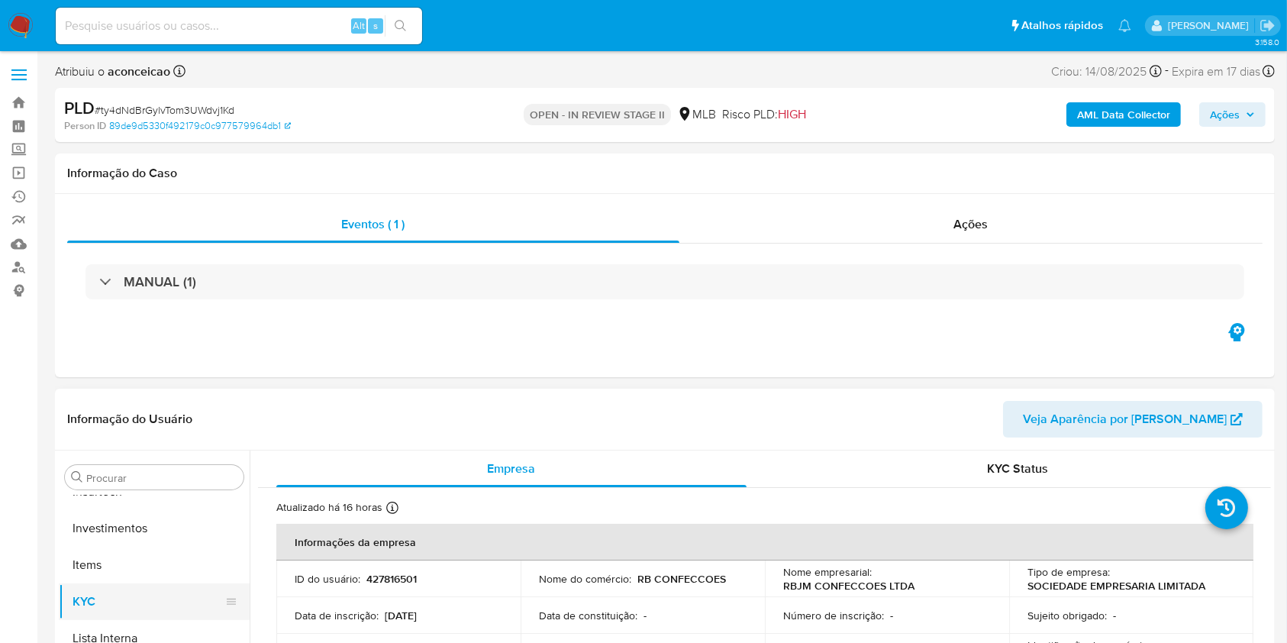
select select "10"
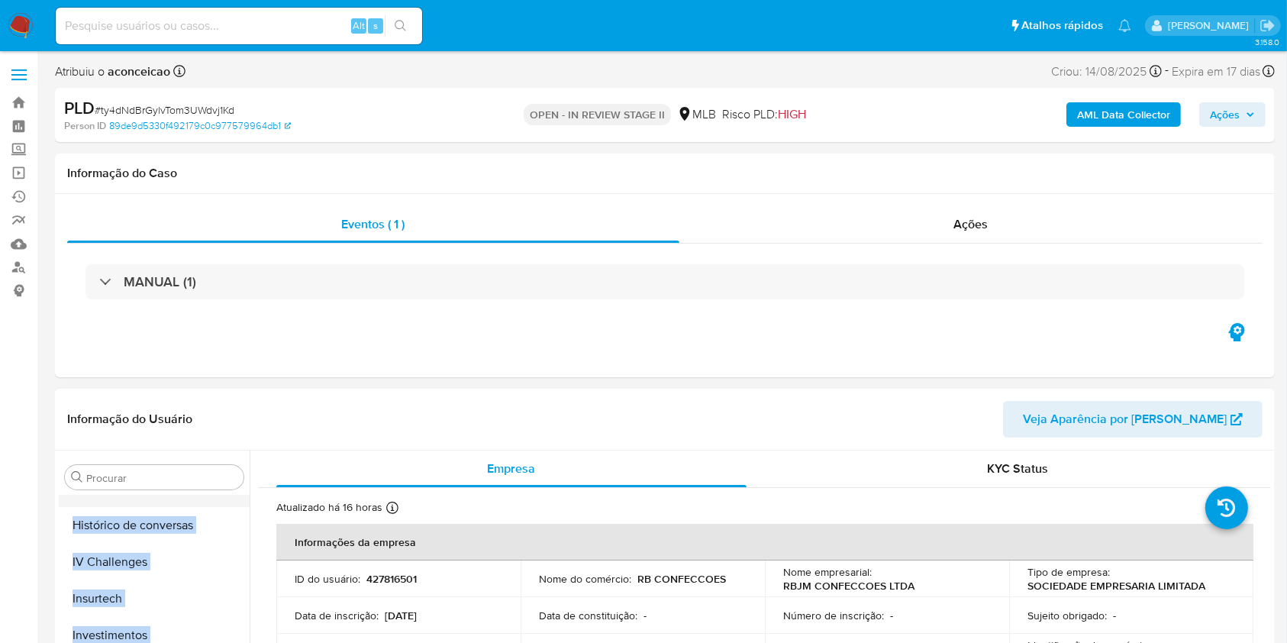
drag, startPoint x: 225, startPoint y: 594, endPoint x: 221, endPoint y: 505, distance: 89.4
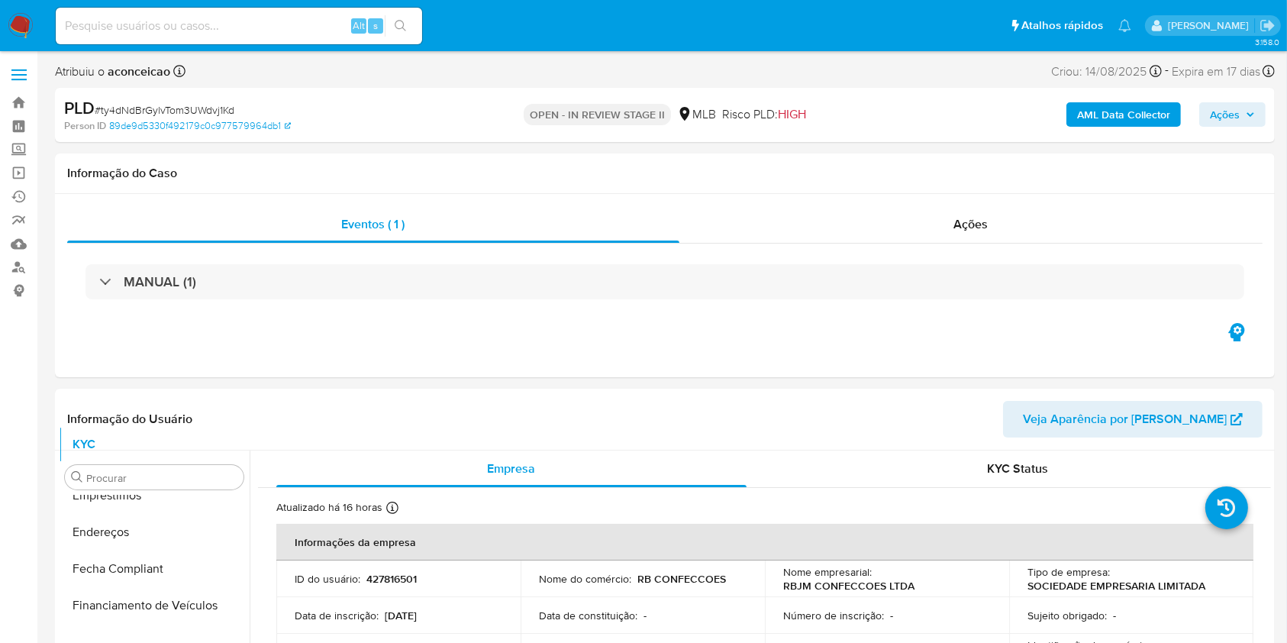
scroll to position [0, 0]
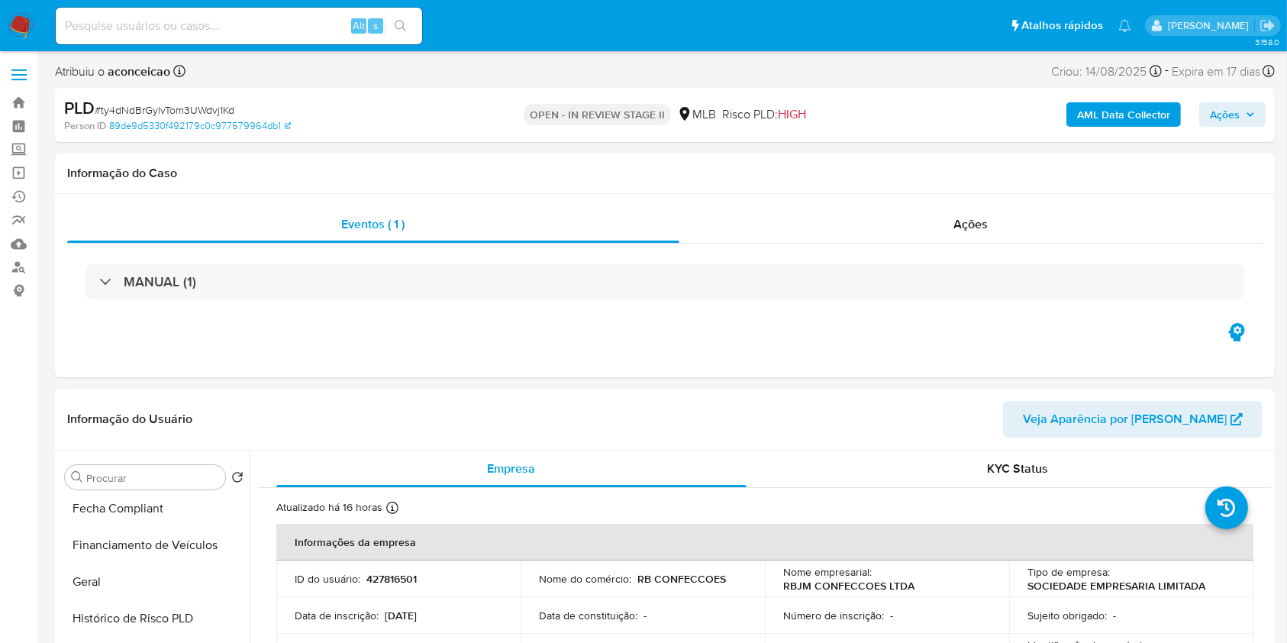
scroll to position [508, 0]
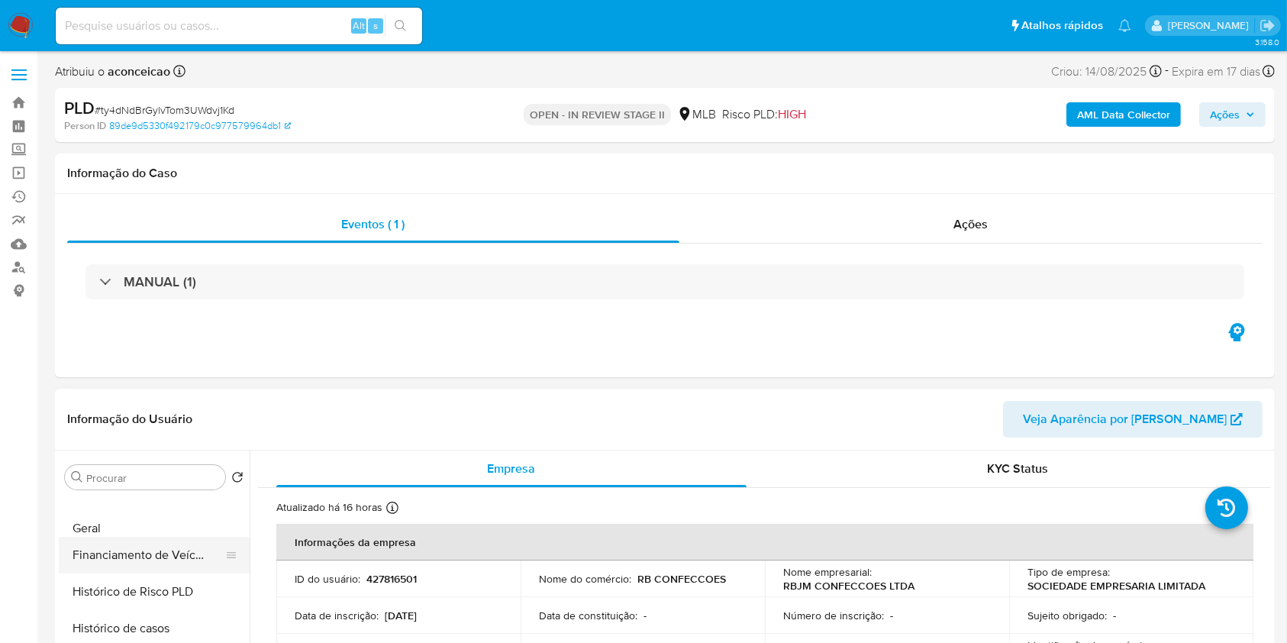
drag, startPoint x: 225, startPoint y: 551, endPoint x: 225, endPoint y: 525, distance: 26.0
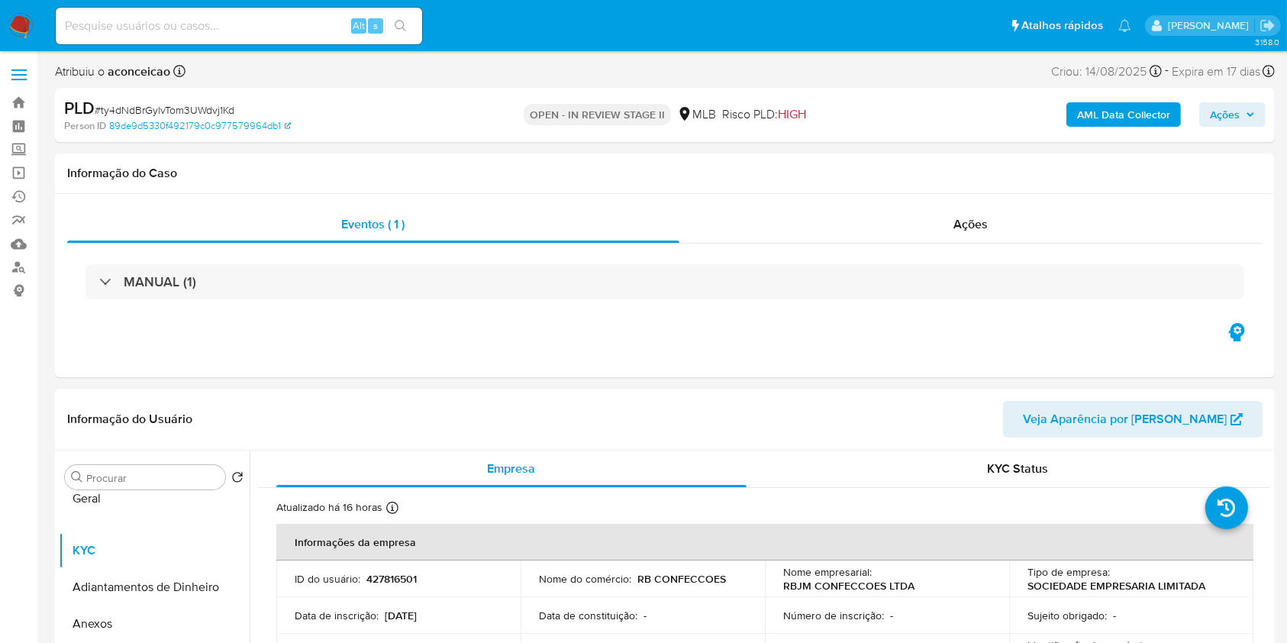
click at [183, 518] on button "Geral" at bounding box center [148, 513] width 179 height 37
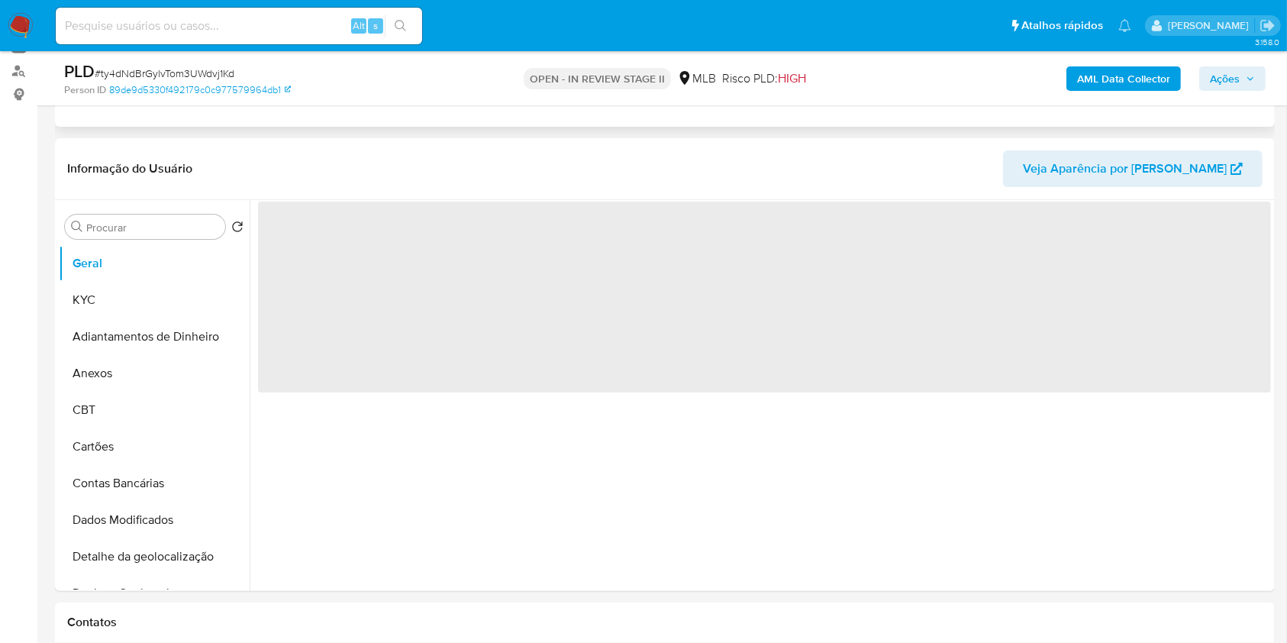
scroll to position [203, 0]
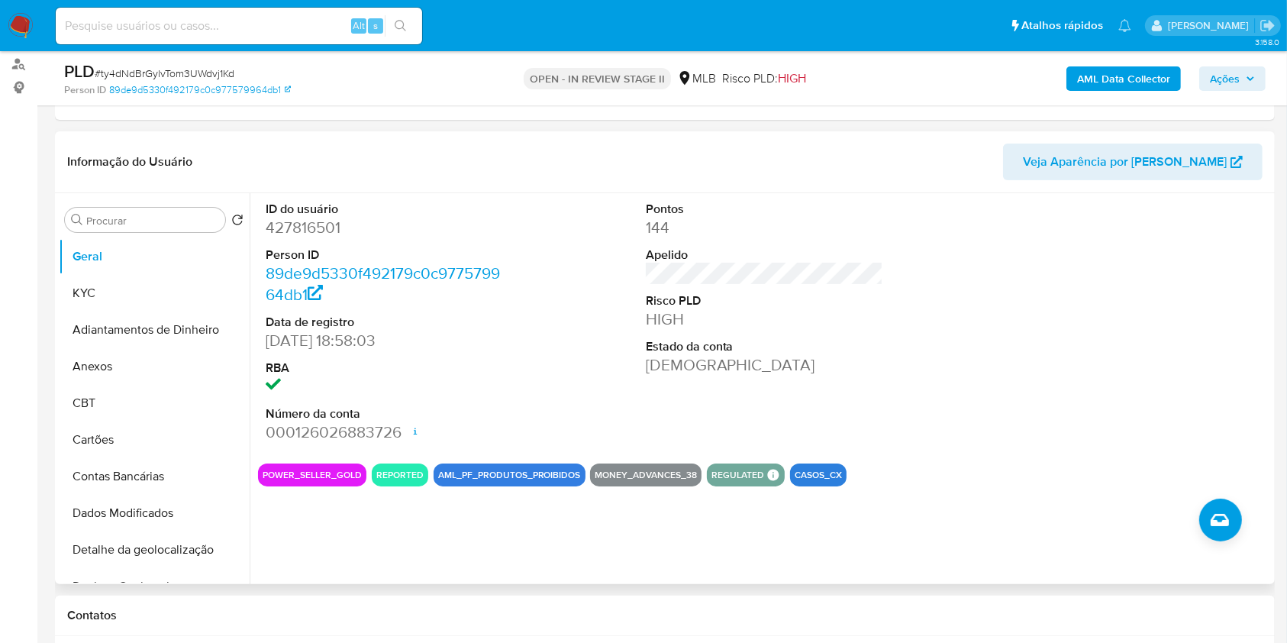
click at [557, 240] on div "ID do usuário 427816501 Person ID 89de9d5330f492179c0c977579964db1 Data de regi…" at bounding box center [764, 322] width 1013 height 258
click at [155, 287] on button "KYC" at bounding box center [148, 293] width 179 height 37
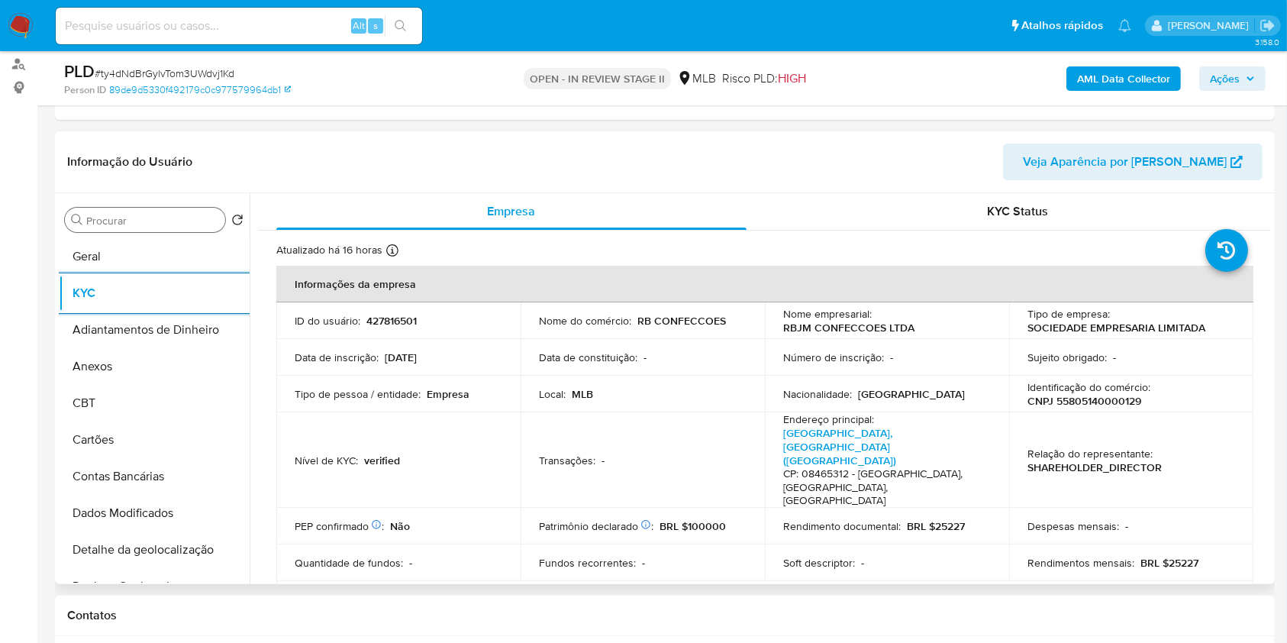
click at [183, 218] on input "Procurar" at bounding box center [152, 221] width 133 height 14
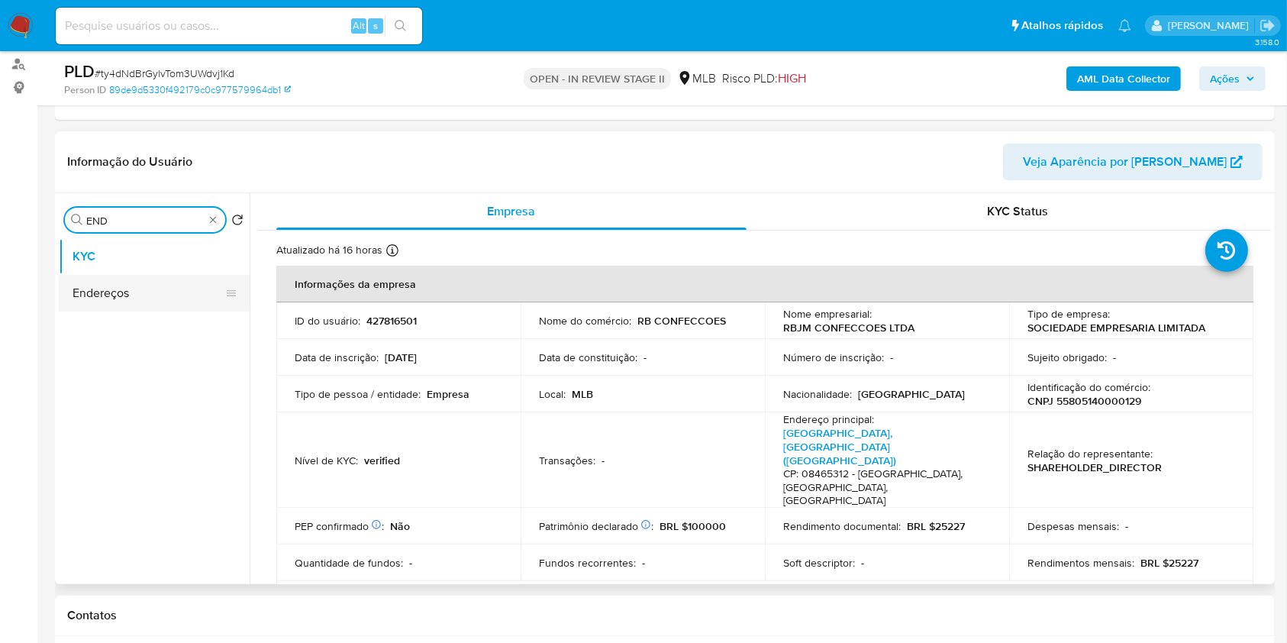
type input "END"
click at [150, 303] on button "Endereços" at bounding box center [148, 293] width 179 height 37
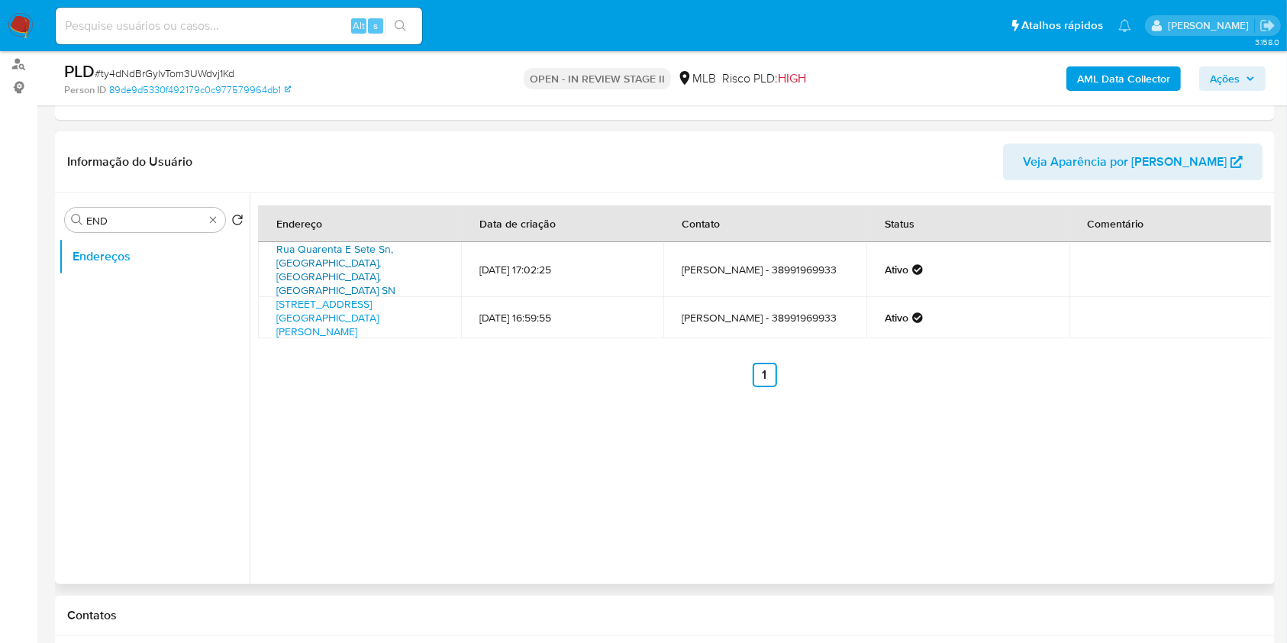
click at [372, 256] on link "Rua Quarenta E Sete Sn, [GEOGRAPHIC_DATA], [GEOGRAPHIC_DATA], [GEOGRAPHIC_DATA]…" at bounding box center [335, 269] width 119 height 56
click at [348, 296] on link "[STREET_ADDRESS][GEOGRAPHIC_DATA][PERSON_NAME]" at bounding box center [327, 317] width 102 height 43
drag, startPoint x: 275, startPoint y: 252, endPoint x: 306, endPoint y: 258, distance: 31.9
click at [306, 258] on td "Rua Quarenta E Sete Sn, [GEOGRAPHIC_DATA], [GEOGRAPHIC_DATA], [GEOGRAPHIC_DATA]…" at bounding box center [359, 269] width 203 height 55
copy link "Rua Quarenta E Sete Sn, [GEOGRAPHIC_DATA],"
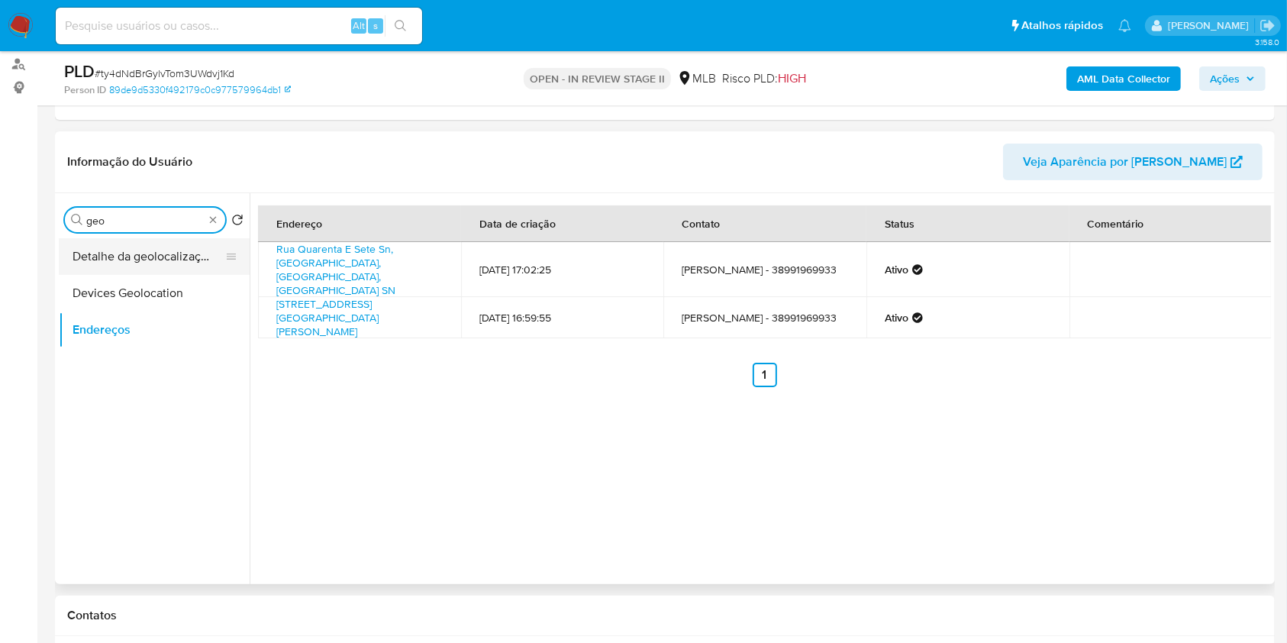
type input "geo"
click at [148, 263] on button "Detalhe da geolocalização" at bounding box center [148, 256] width 179 height 37
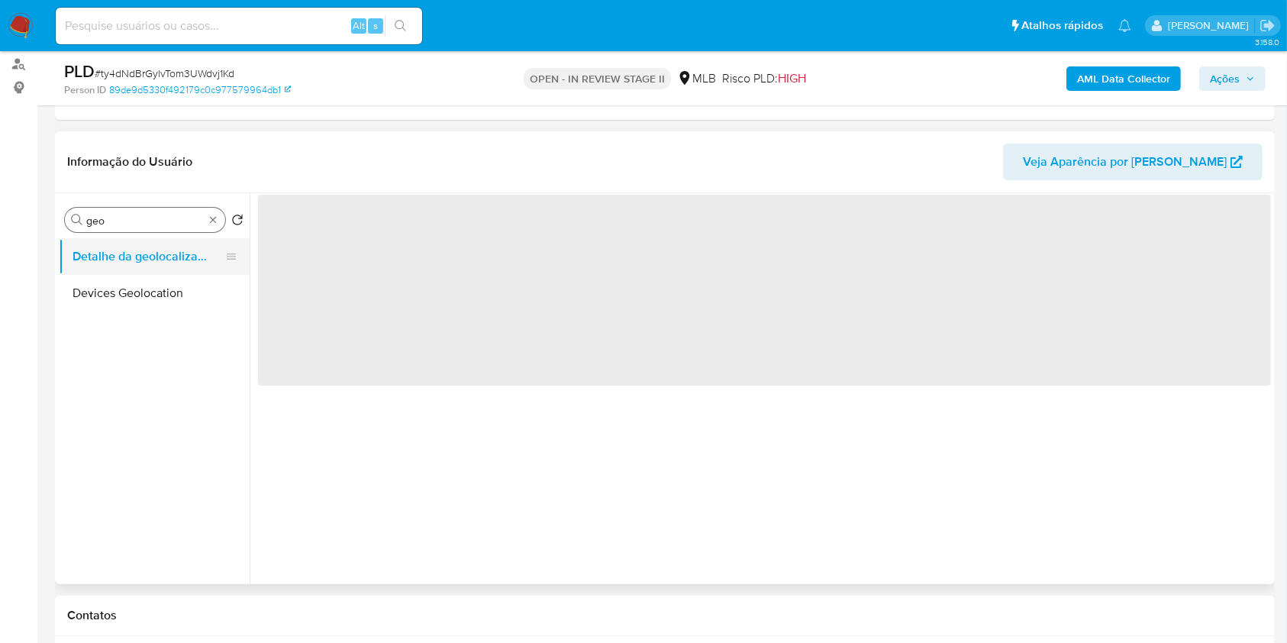
click at [148, 263] on button "Detalhe da geolocalização" at bounding box center [148, 256] width 179 height 37
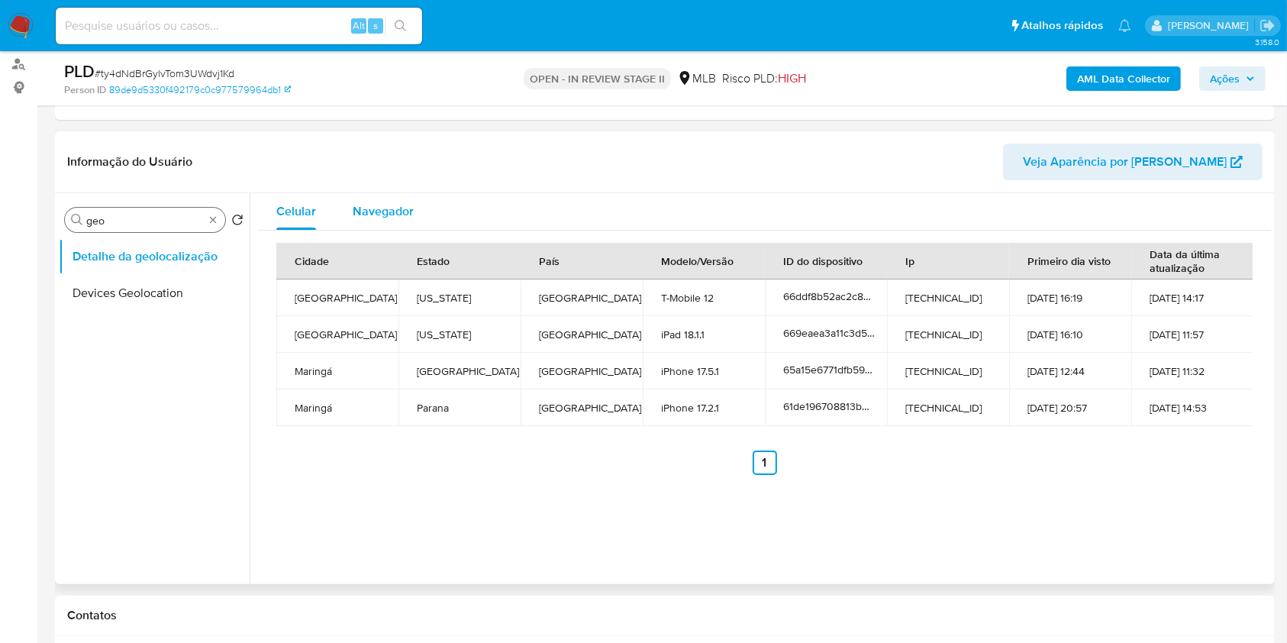
click at [372, 203] on span "Navegador" at bounding box center [383, 211] width 61 height 18
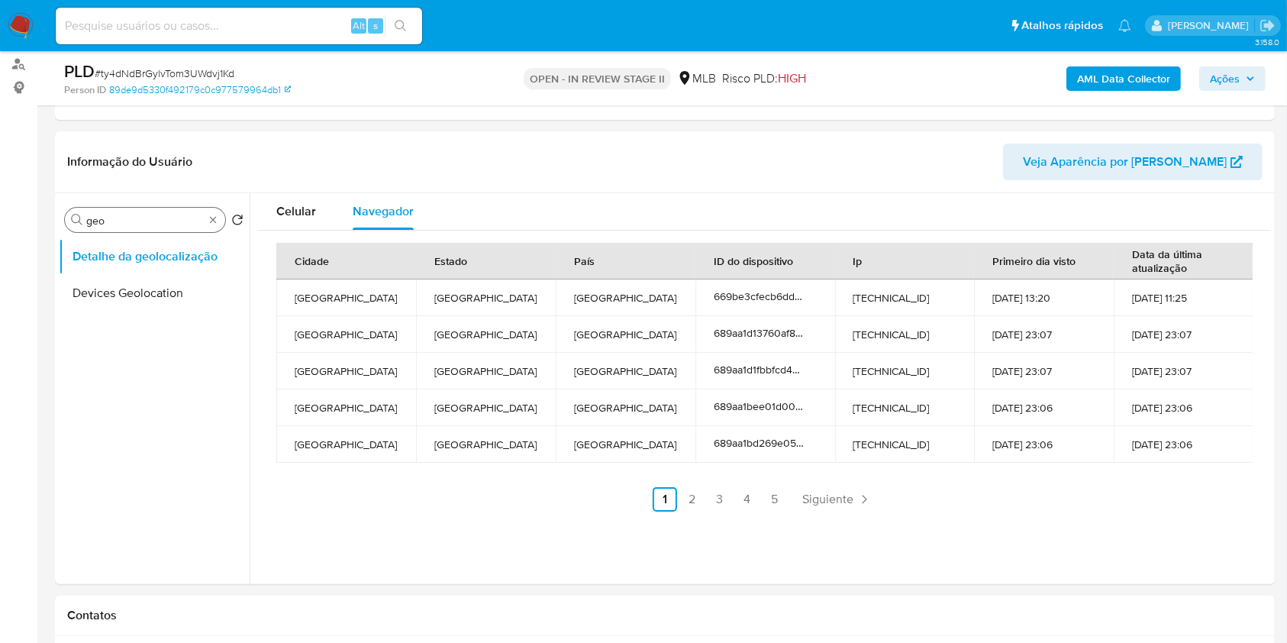
click at [210, 229] on div "Procurar geo" at bounding box center [145, 220] width 160 height 24
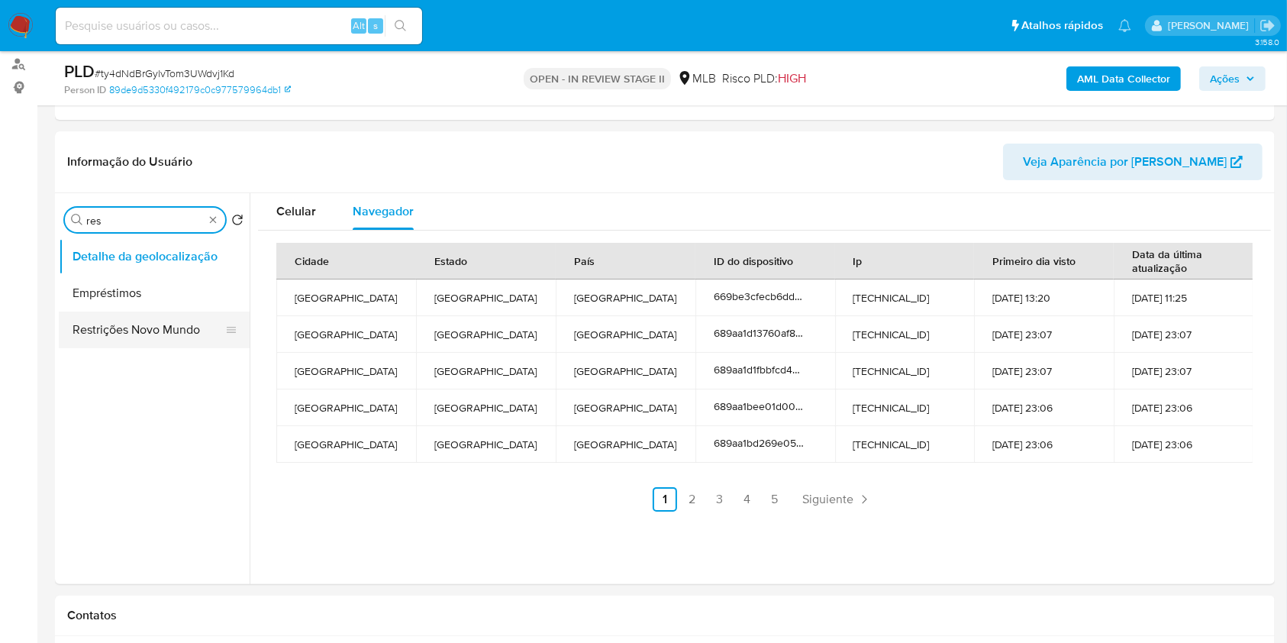
type input "res"
click at [144, 339] on button "Restrições Novo Mundo" at bounding box center [148, 329] width 179 height 37
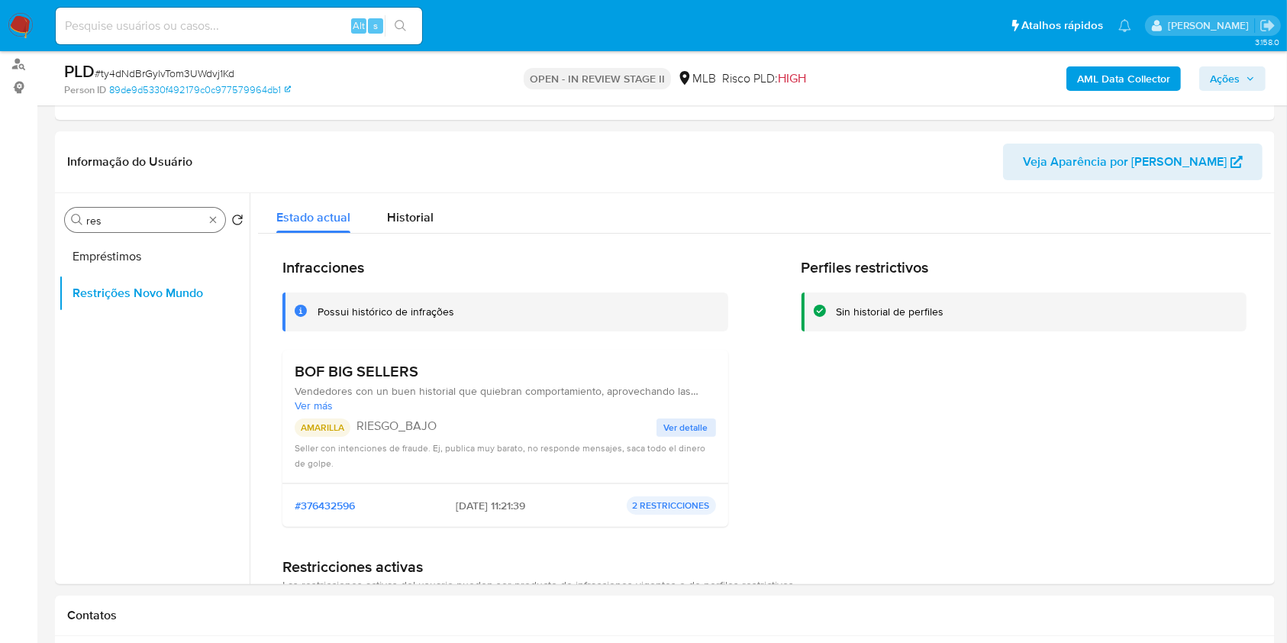
click at [218, 227] on div "Procurar res" at bounding box center [145, 220] width 160 height 24
type input "poi"
click at [185, 241] on button "Dispositivos Point" at bounding box center [148, 256] width 179 height 37
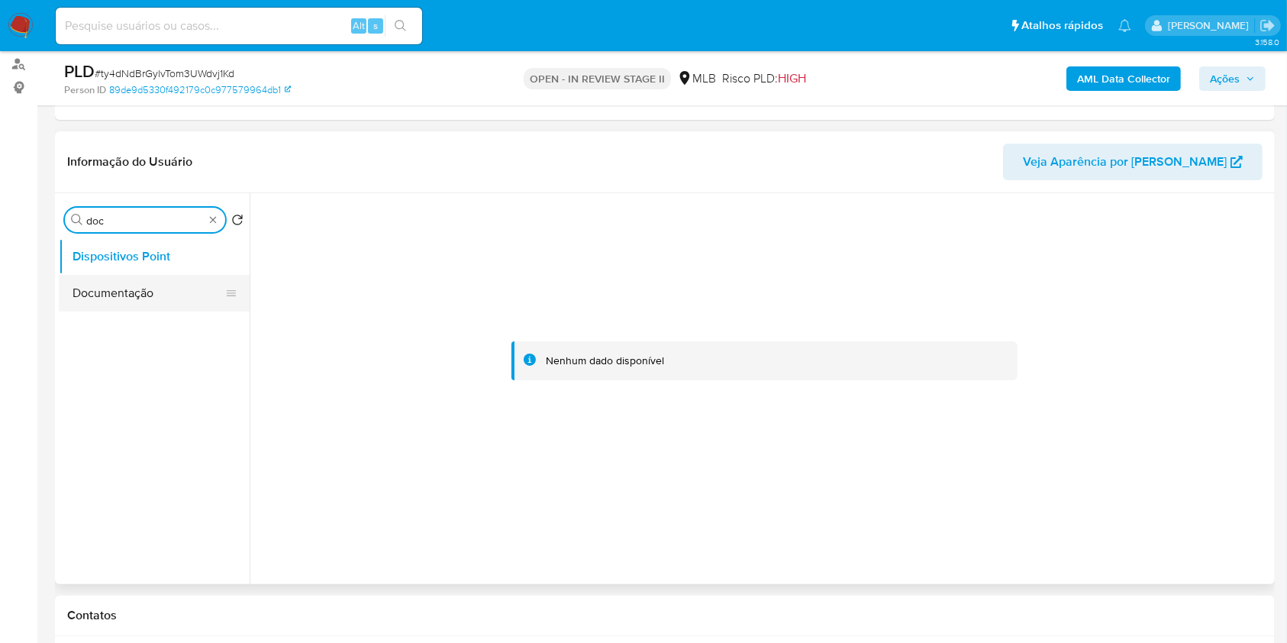
type input "doc"
click at [169, 289] on button "Documentação" at bounding box center [148, 293] width 179 height 37
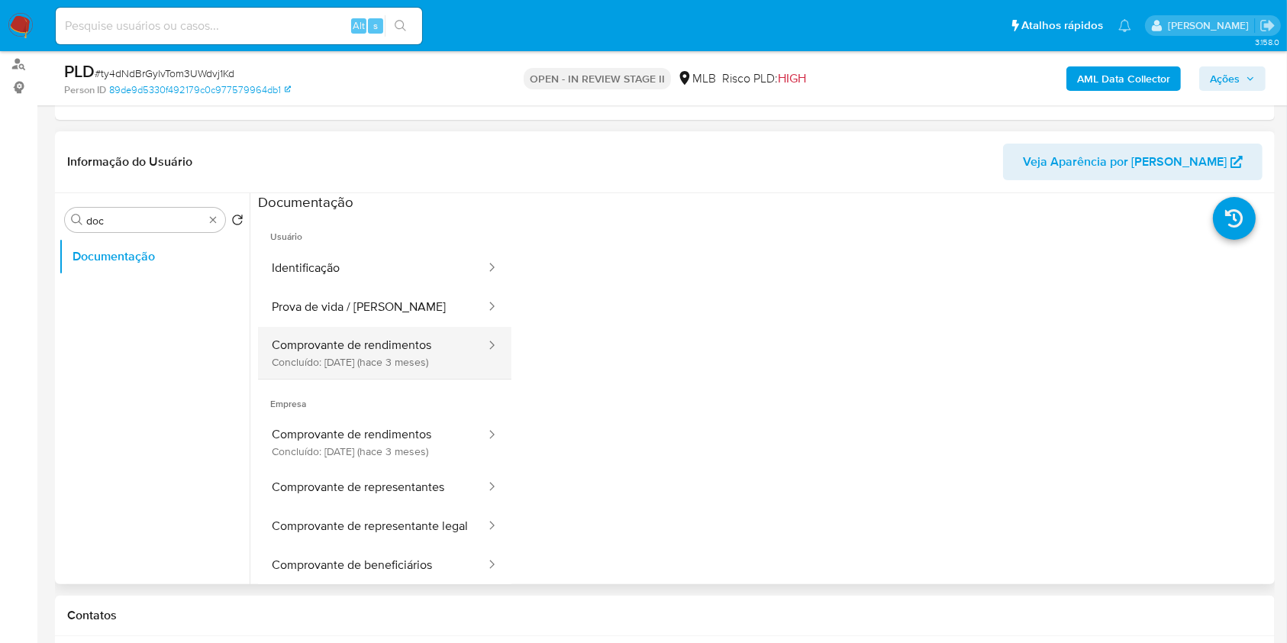
click at [403, 341] on button "Comprovante de rendimentos Concluído: [DATE] (hace 3 meses)" at bounding box center [372, 353] width 229 height 52
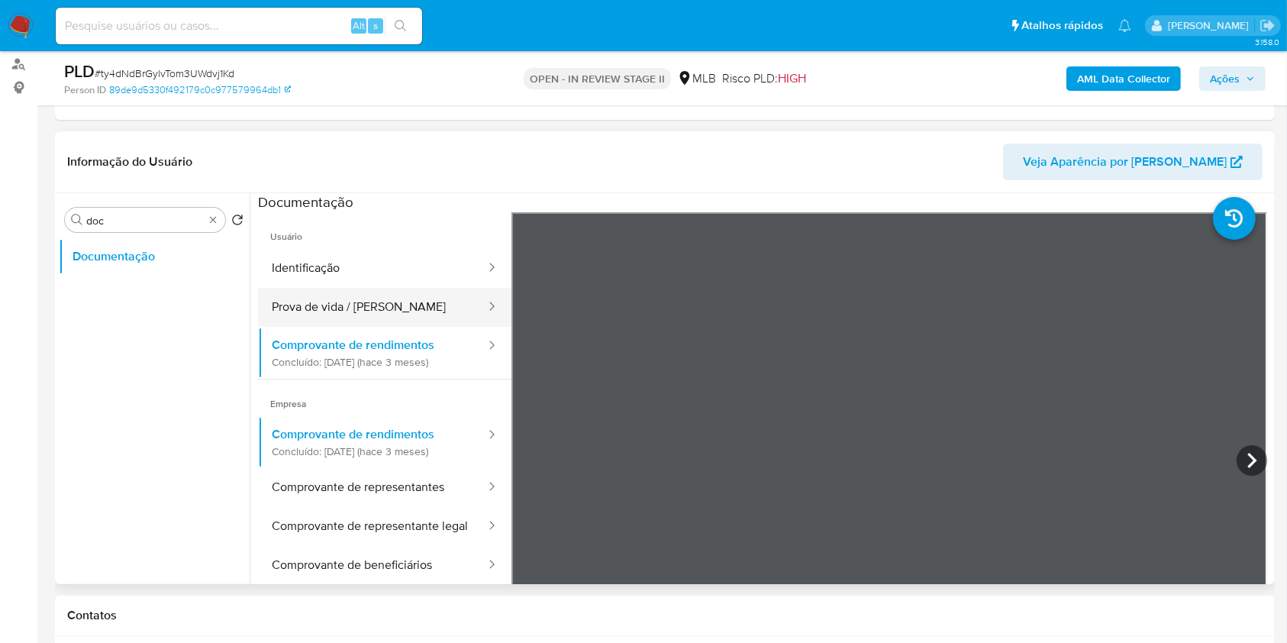
click at [431, 302] on button "Prova de vida / [PERSON_NAME]" at bounding box center [372, 307] width 229 height 39
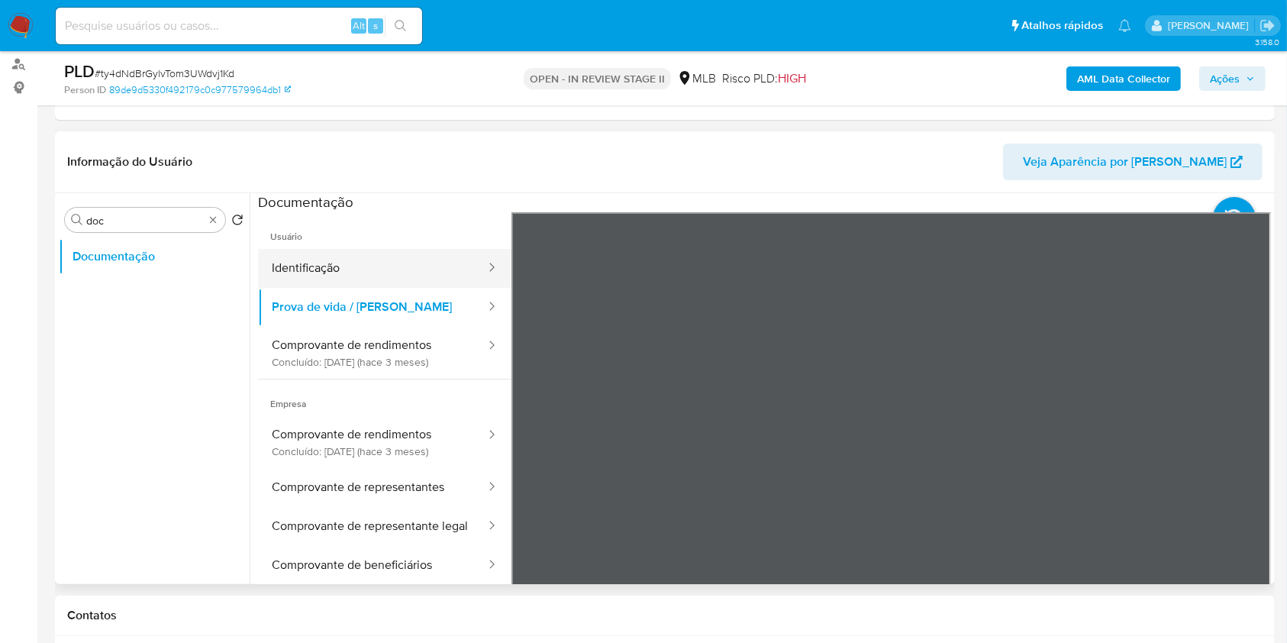
click at [353, 274] on button "Identificação" at bounding box center [372, 268] width 229 height 39
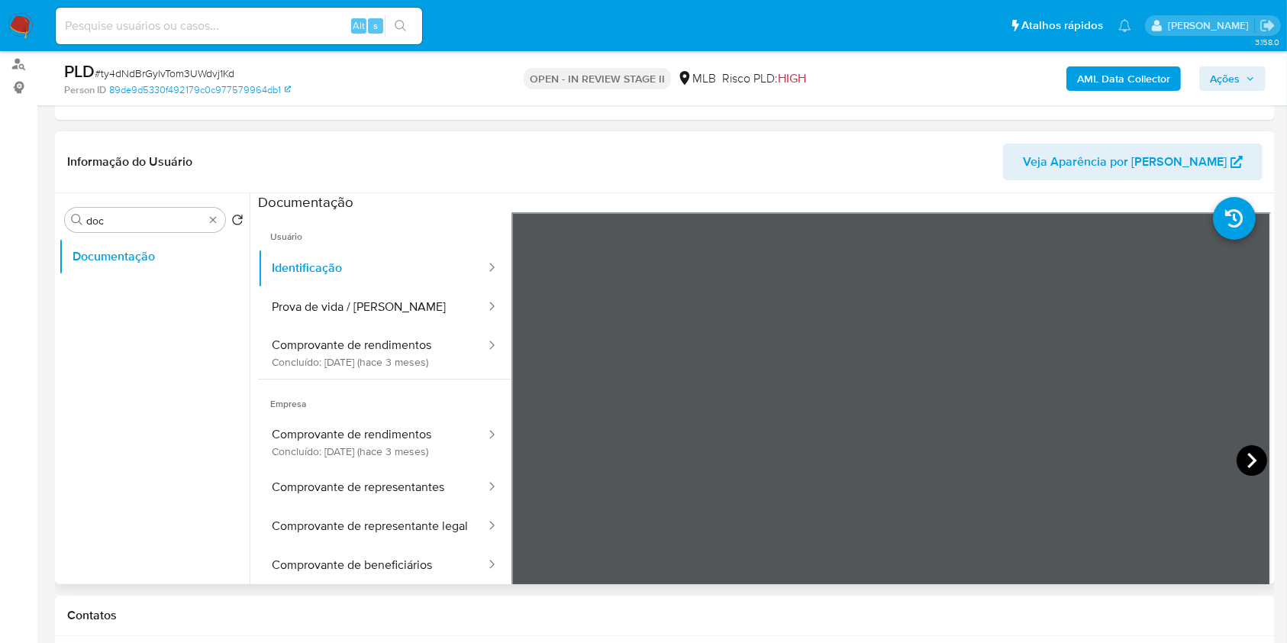
click at [1247, 461] on icon at bounding box center [1251, 460] width 9 height 15
click at [347, 321] on button "Prova de vida / [PERSON_NAME]" at bounding box center [372, 307] width 229 height 39
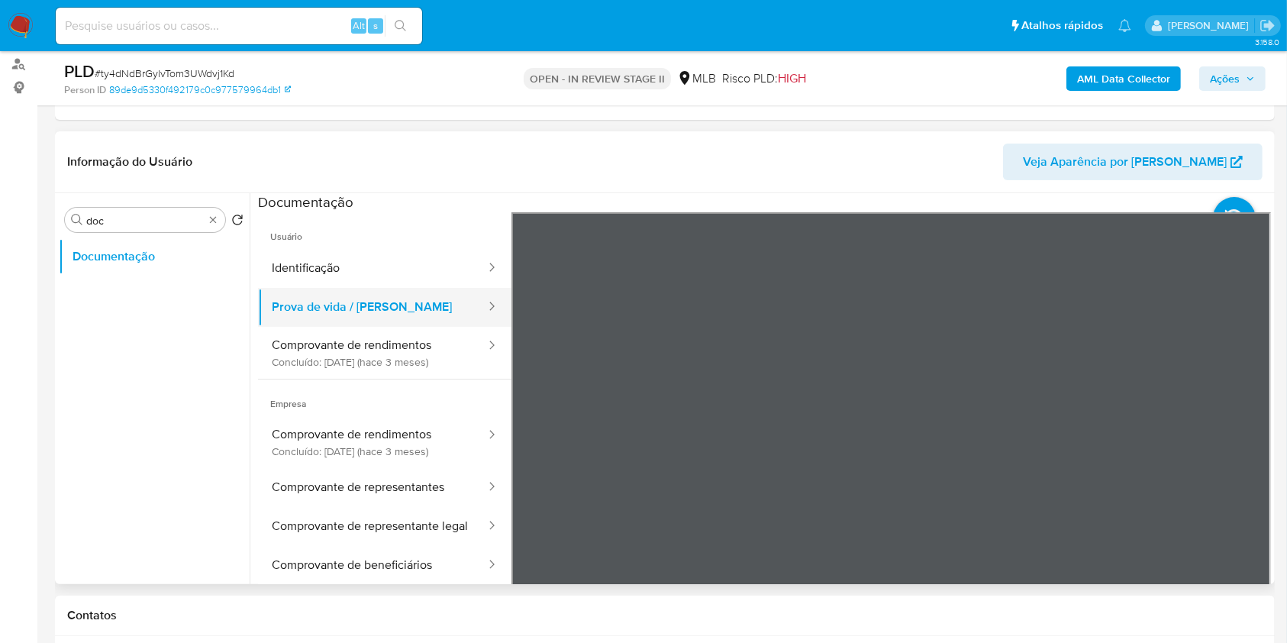
scroll to position [102, 0]
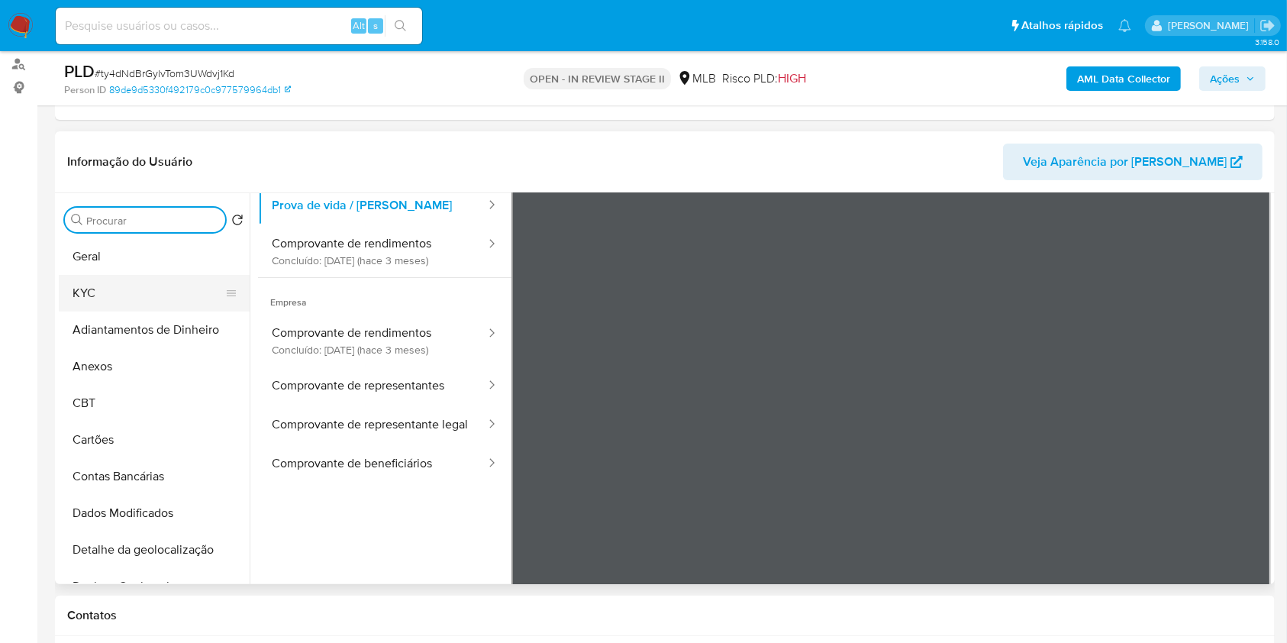
click at [153, 285] on button "KYC" at bounding box center [148, 293] width 179 height 37
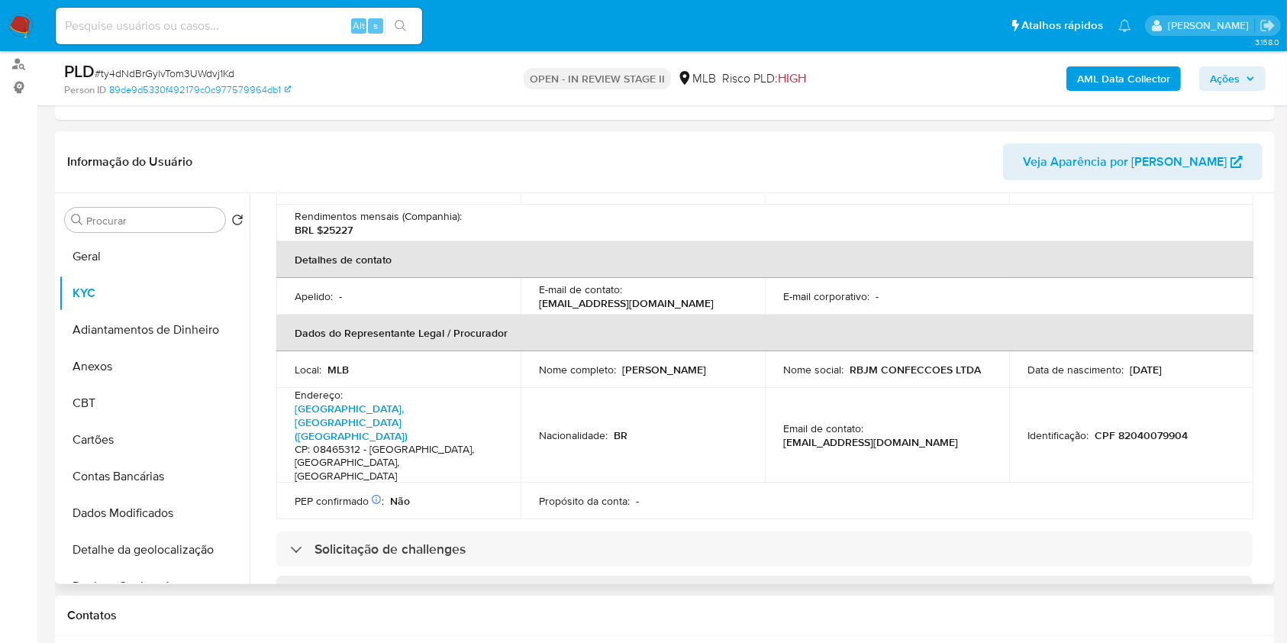
scroll to position [407, 0]
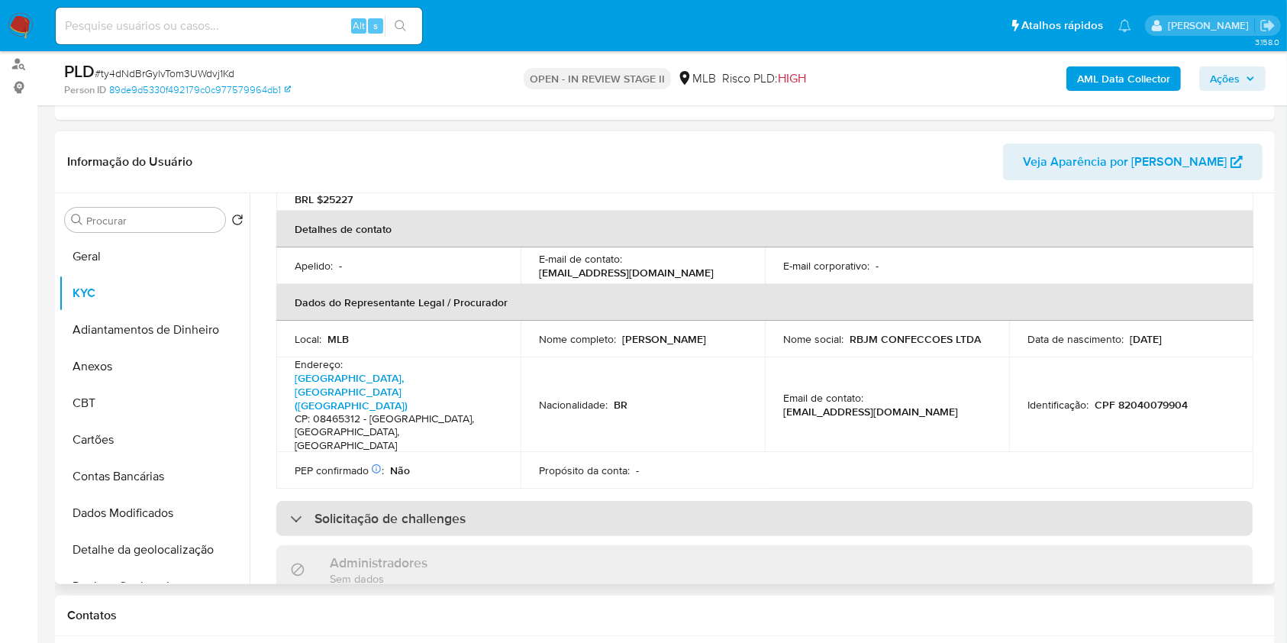
click at [476, 501] on div "Solicitação de challenges" at bounding box center [764, 518] width 976 height 35
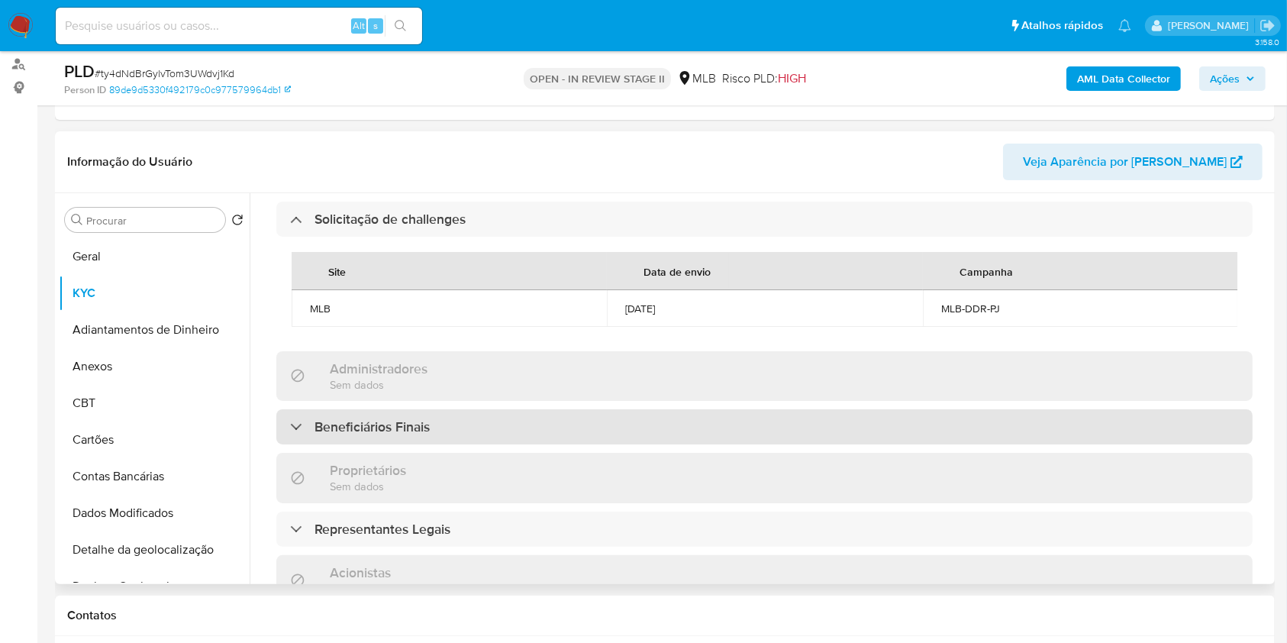
scroll to position [712, 0]
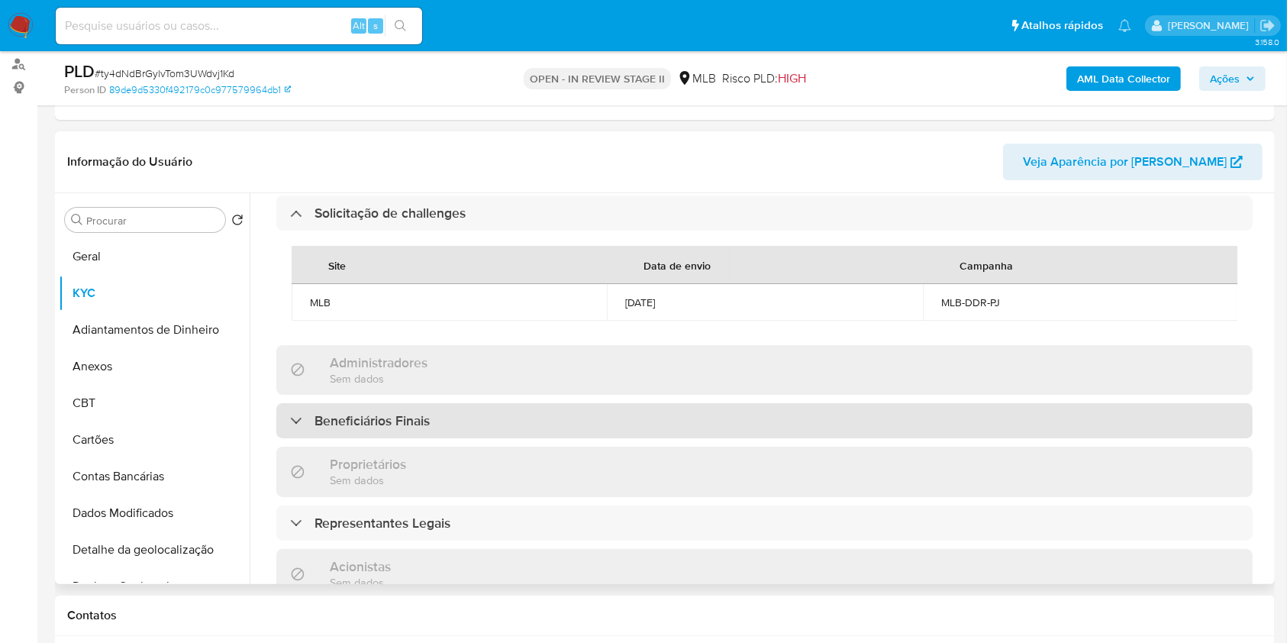
click at [476, 403] on div "Beneficiários Finais" at bounding box center [764, 420] width 976 height 35
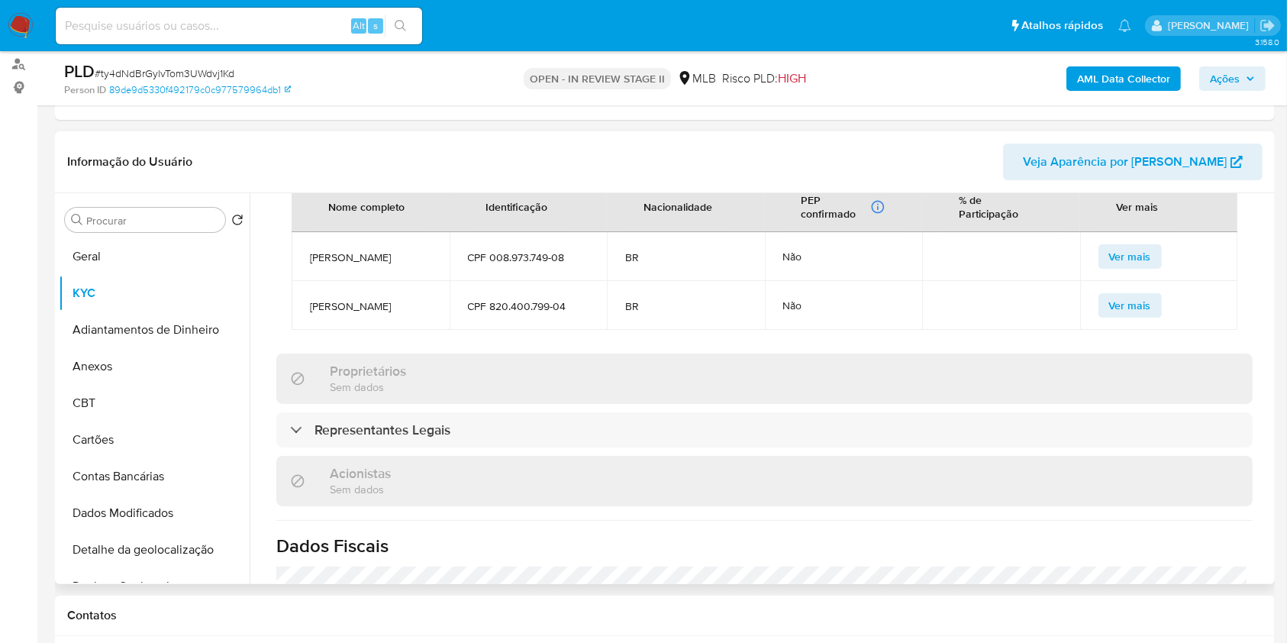
scroll to position [1018, 0]
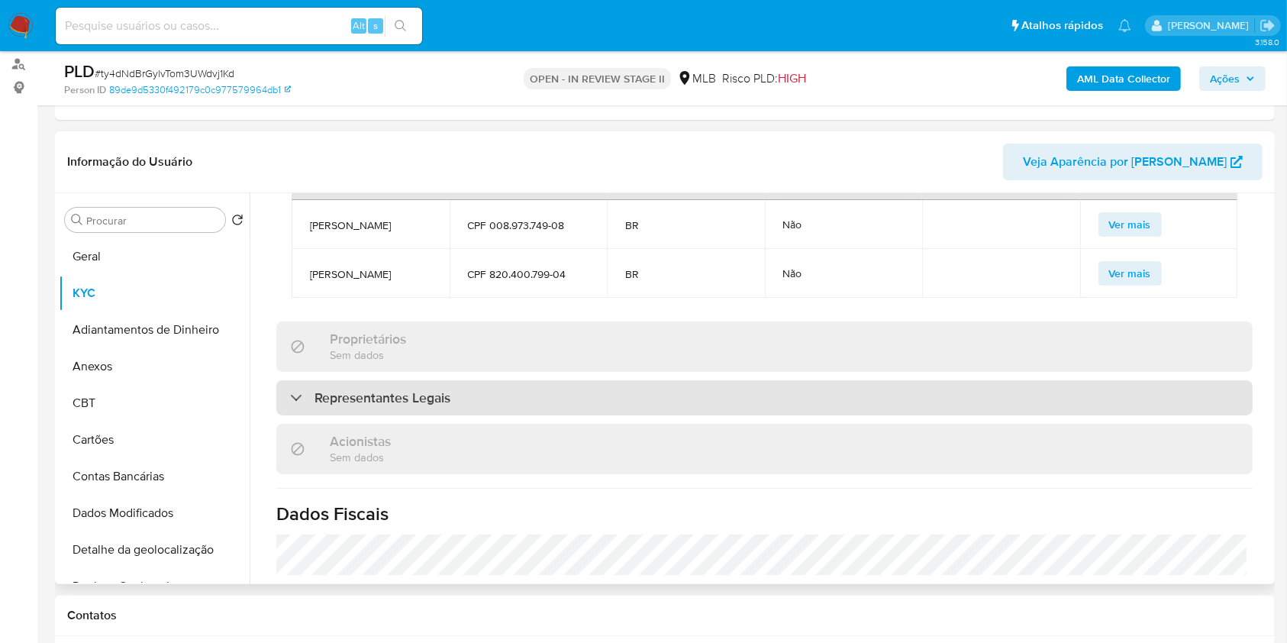
click at [499, 380] on div "Representantes Legais" at bounding box center [764, 397] width 976 height 35
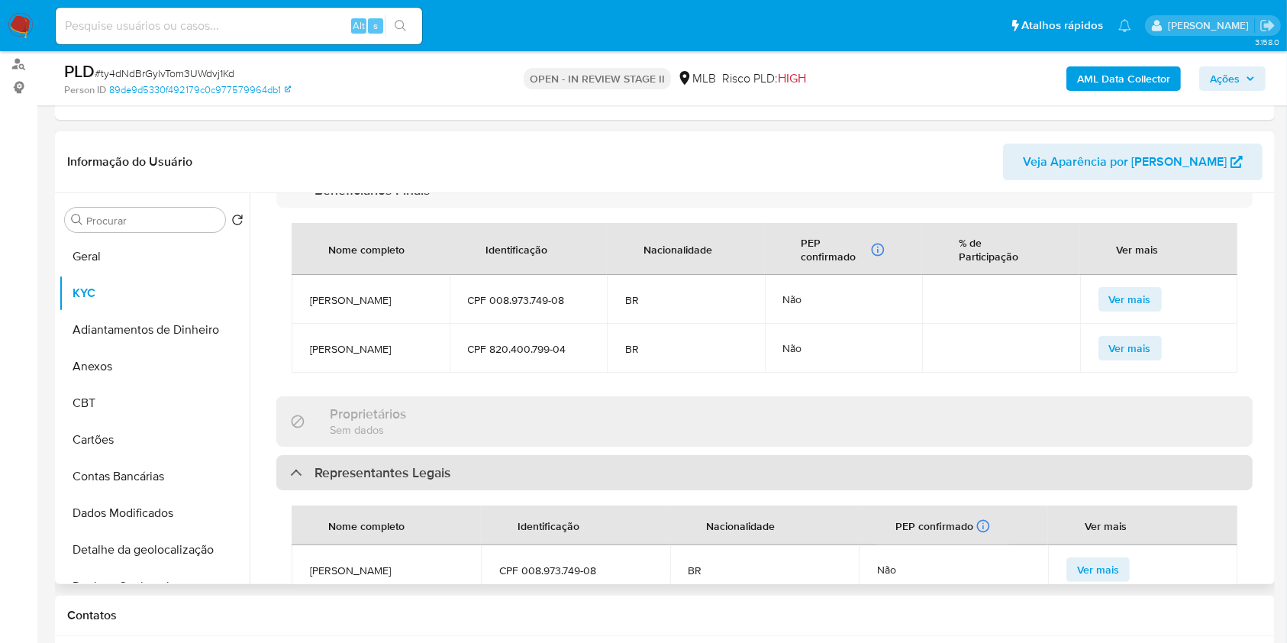
scroll to position [916, 0]
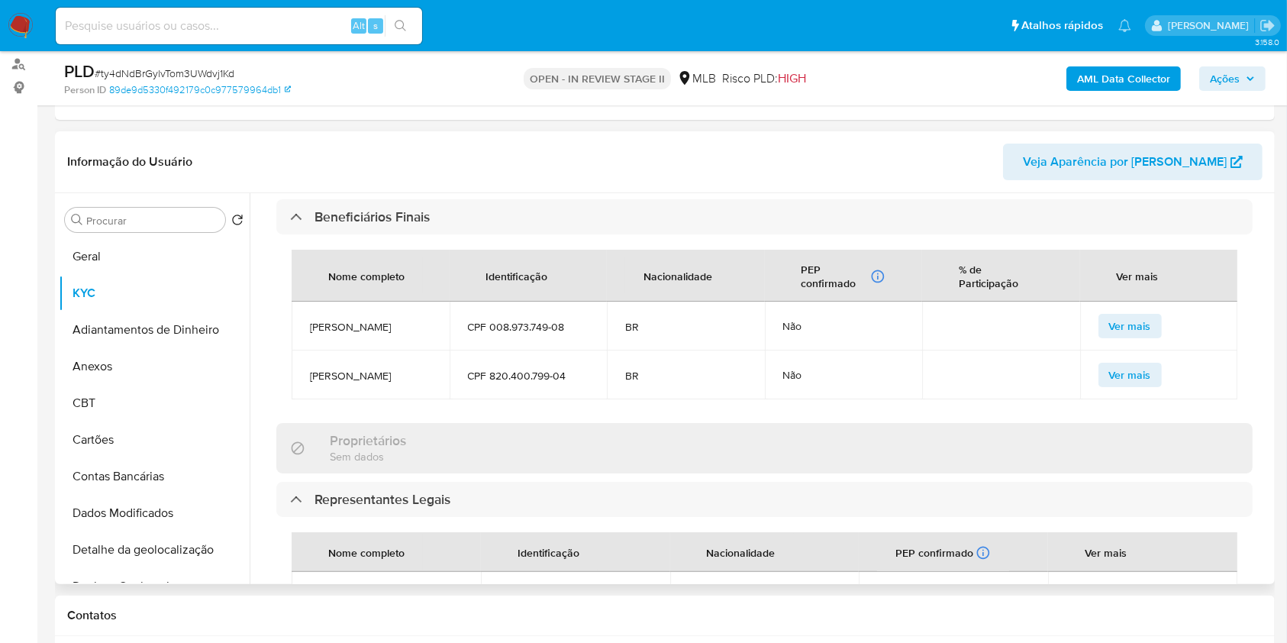
click at [420, 369] on span "[PERSON_NAME]" at bounding box center [370, 376] width 121 height 14
copy span "[PERSON_NAME]"
copy span "820.400.799-04"
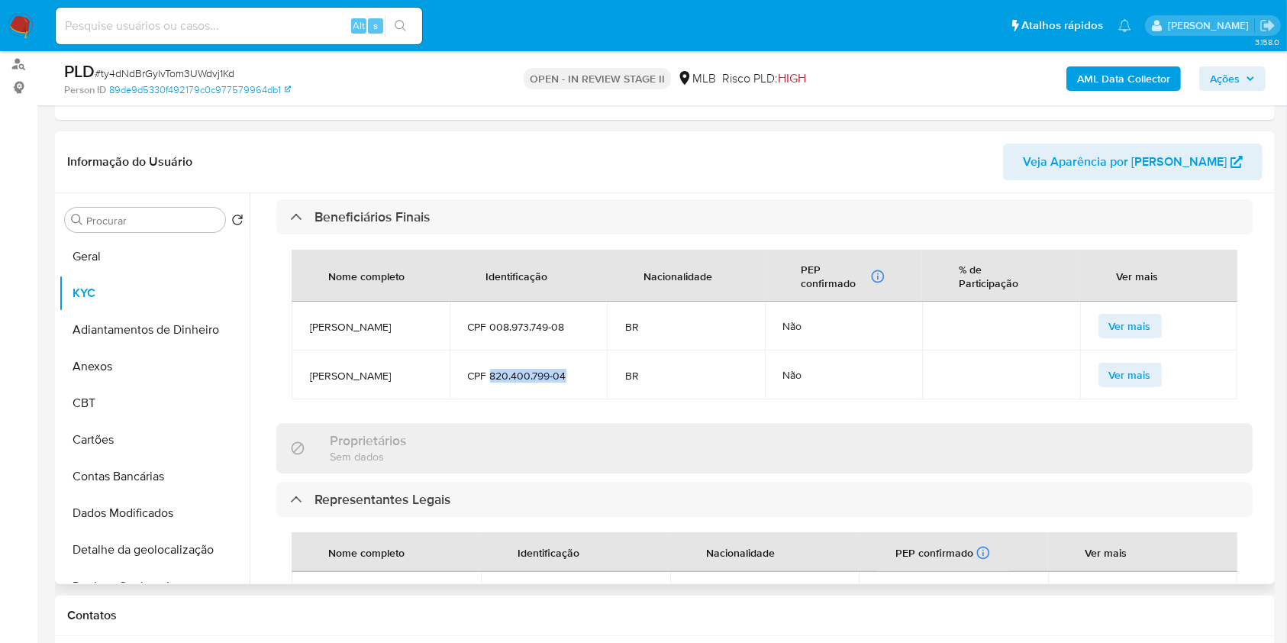
drag, startPoint x: 489, startPoint y: 333, endPoint x: 564, endPoint y: 334, distance: 75.6
click at [564, 369] on span "CPF 820.400.799-04" at bounding box center [528, 376] width 121 height 14
copy span "[PERSON_NAME]"
drag, startPoint x: 433, startPoint y: 284, endPoint x: 308, endPoint y: 286, distance: 125.2
click at [308, 302] on td "[PERSON_NAME]" at bounding box center [371, 326] width 158 height 49
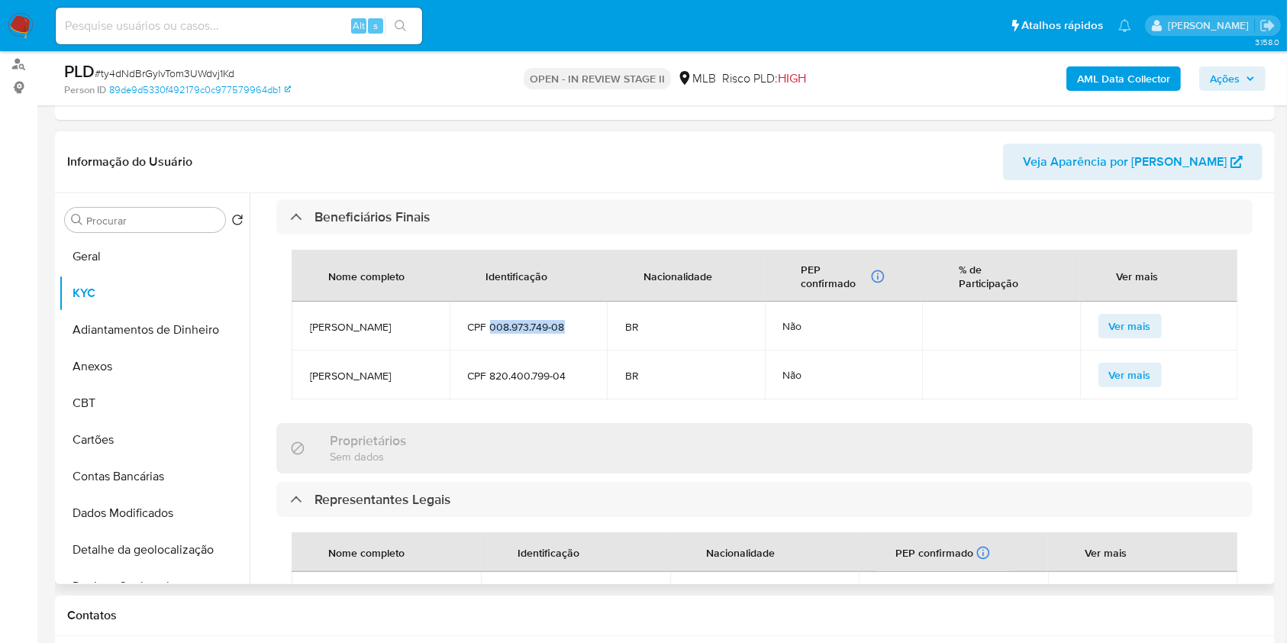
copy span "008.973.749-08"
drag, startPoint x: 491, startPoint y: 285, endPoint x: 577, endPoint y: 289, distance: 86.3
click at [577, 320] on span "CPF 008.973.749-08" at bounding box center [528, 327] width 121 height 14
click at [707, 359] on td "BR" at bounding box center [686, 374] width 158 height 49
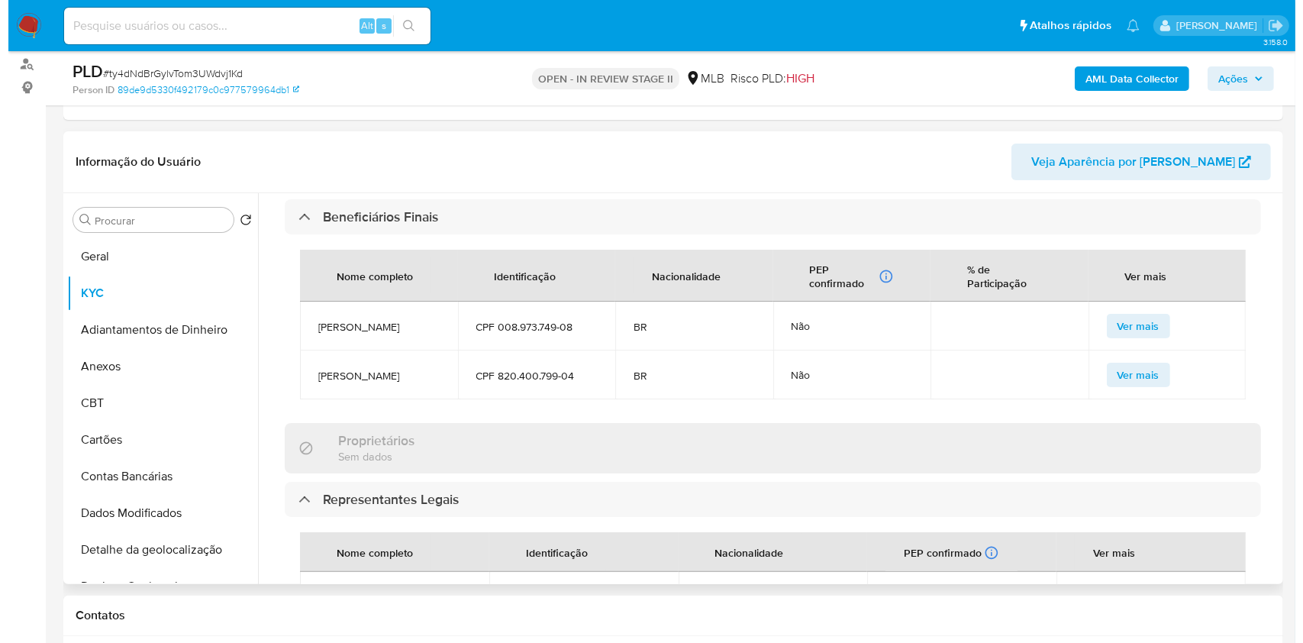
scroll to position [1221, 0]
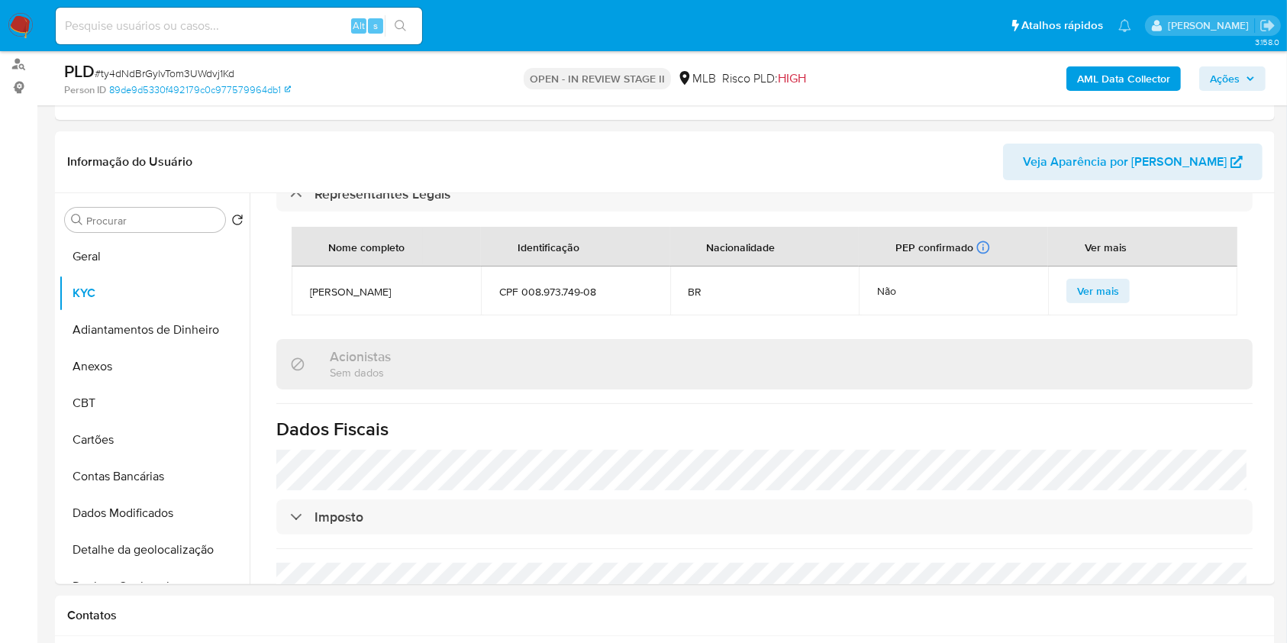
click at [1085, 84] on b "AML Data Collector" at bounding box center [1123, 78] width 93 height 24
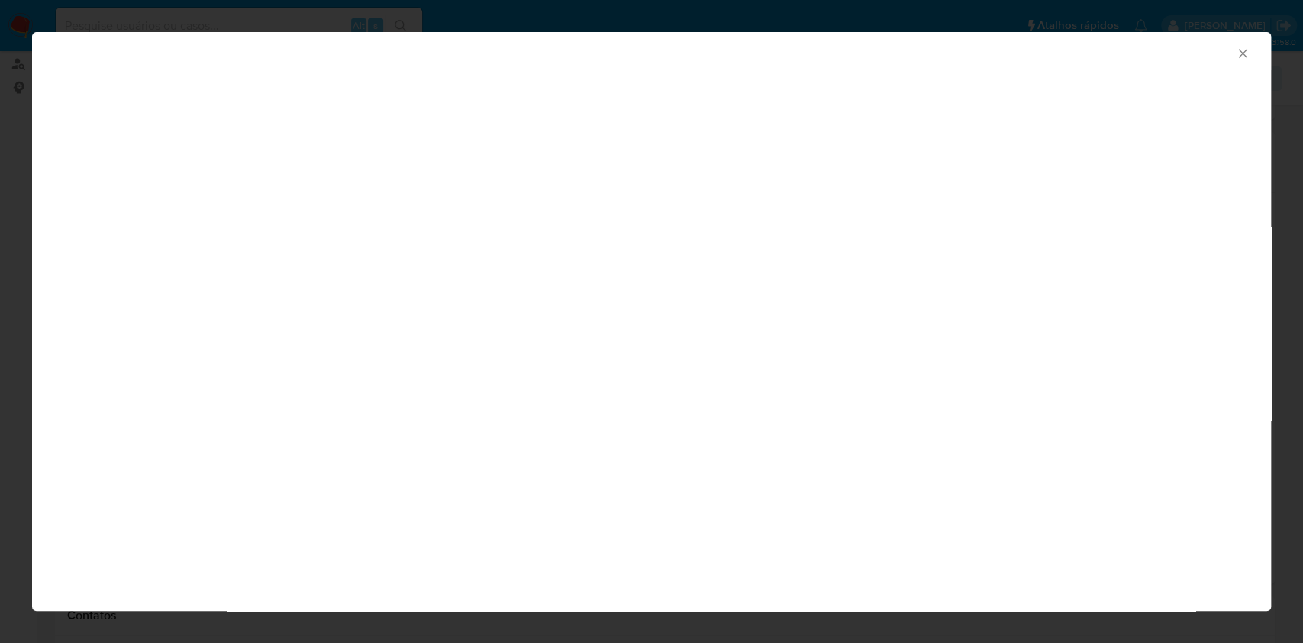
scroll to position [1201, 0]
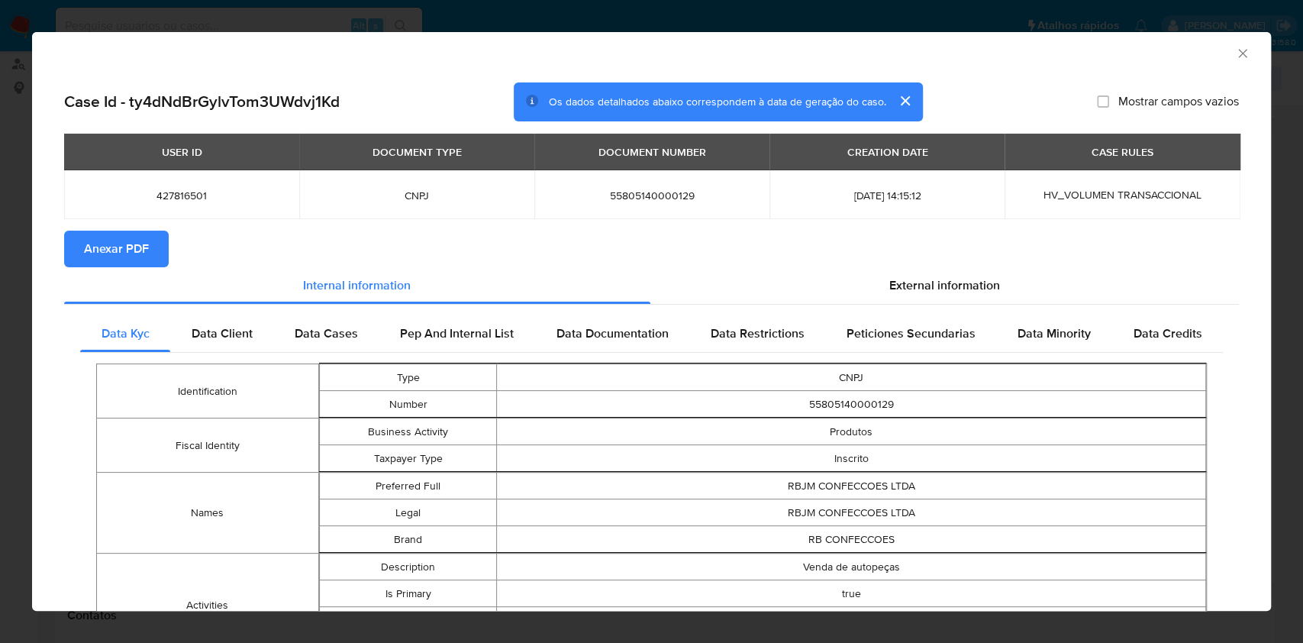
click at [150, 254] on button "Anexar PDF" at bounding box center [116, 249] width 105 height 37
